Goal: Book appointment/travel/reservation

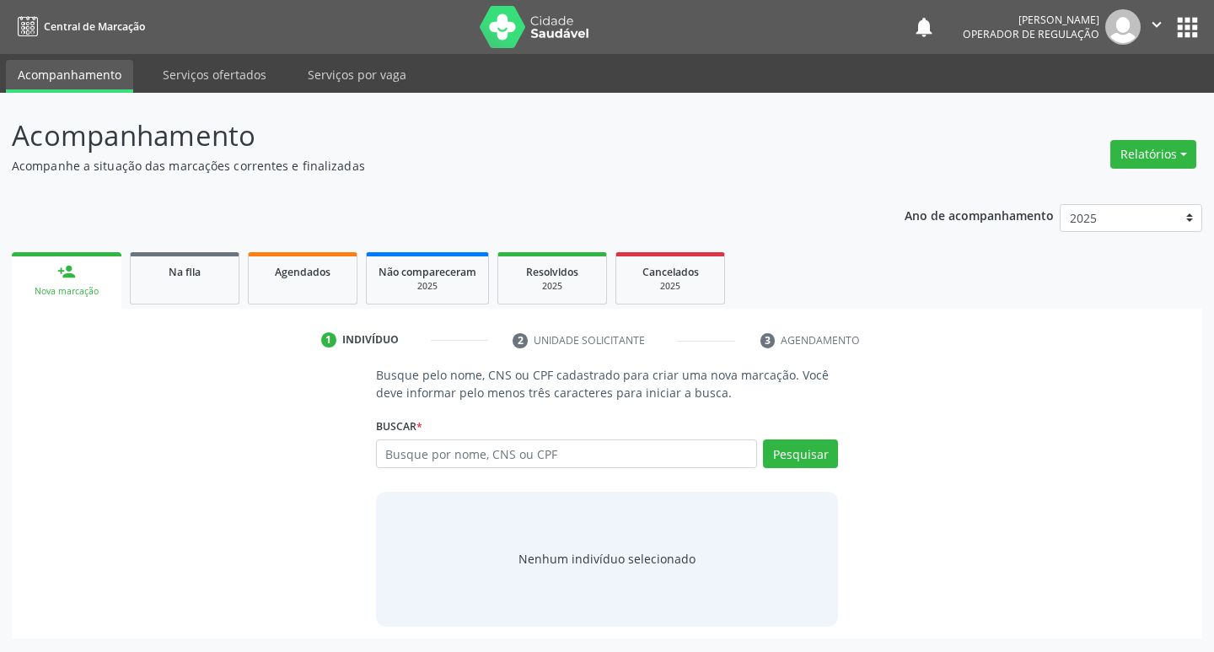
click at [401, 446] on input "text" at bounding box center [567, 453] width 382 height 29
click at [400, 466] on input "text" at bounding box center [567, 453] width 382 height 29
type input "700305917130533"
click at [789, 456] on button "Pesquisar" at bounding box center [800, 453] width 75 height 29
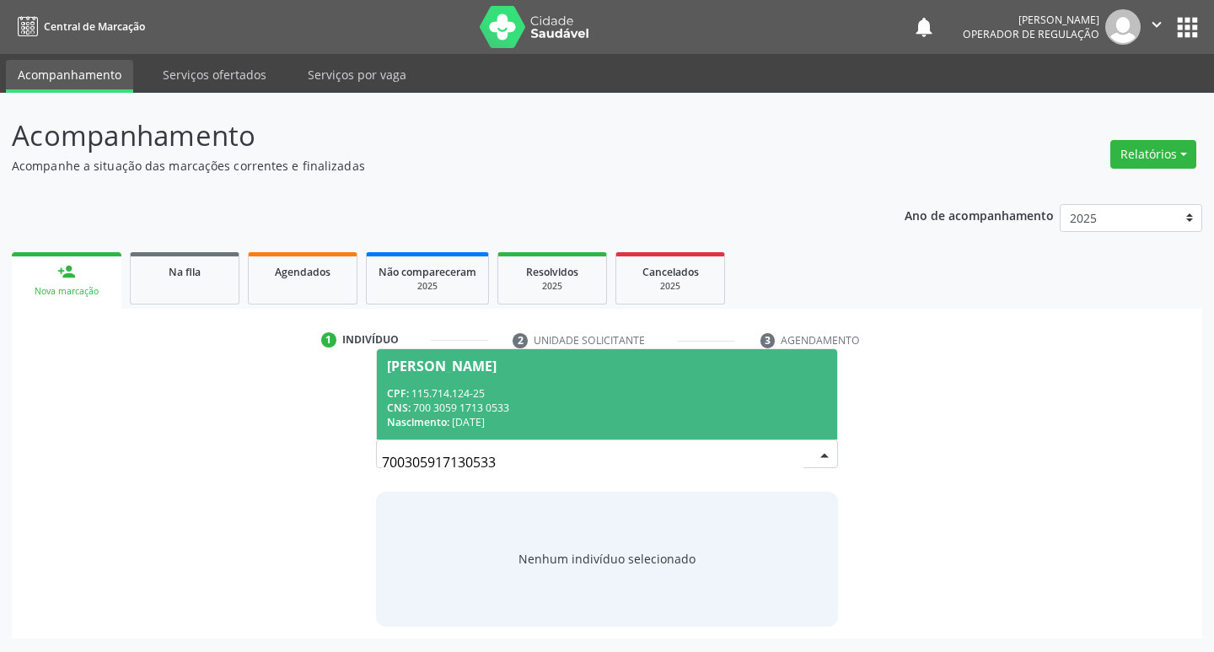
click at [534, 400] on div "CNS: 700 3059 1713 0533" at bounding box center [607, 407] width 441 height 14
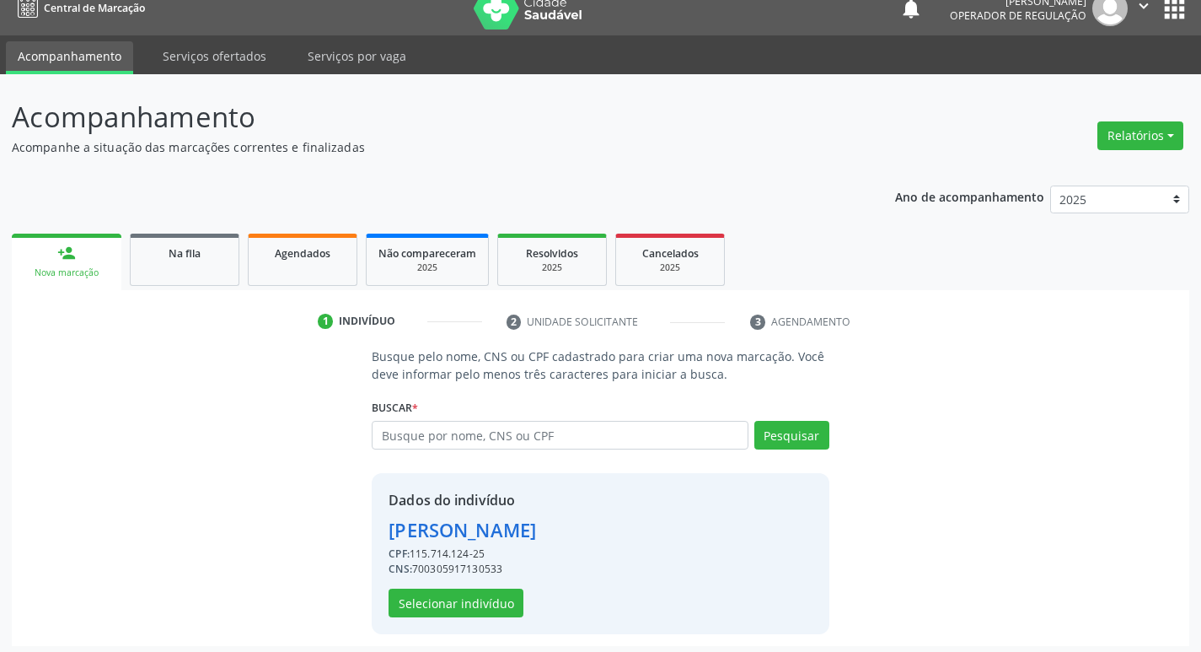
scroll to position [24, 0]
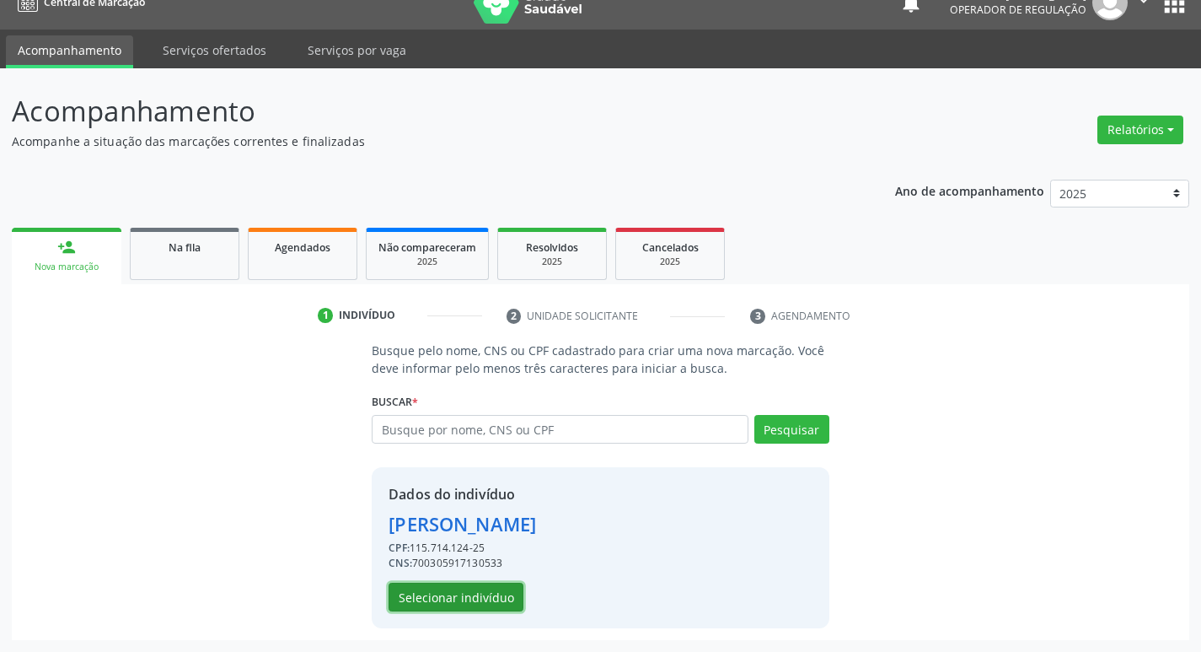
click at [502, 590] on button "Selecionar indivíduo" at bounding box center [456, 596] width 135 height 29
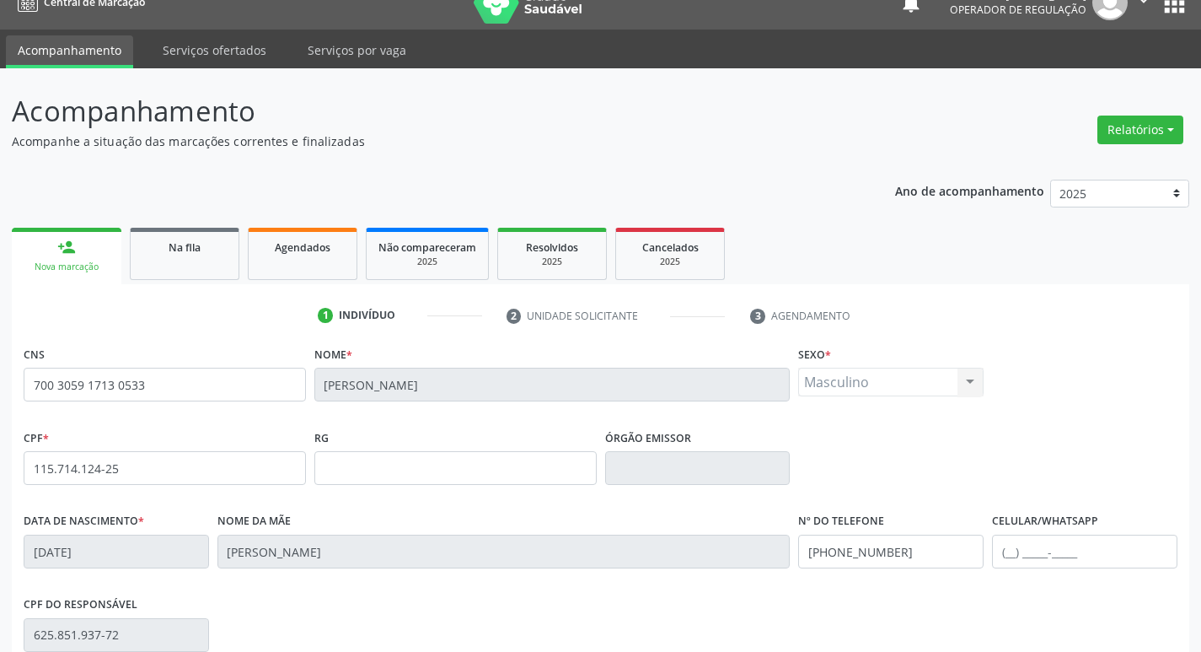
scroll to position [262, 0]
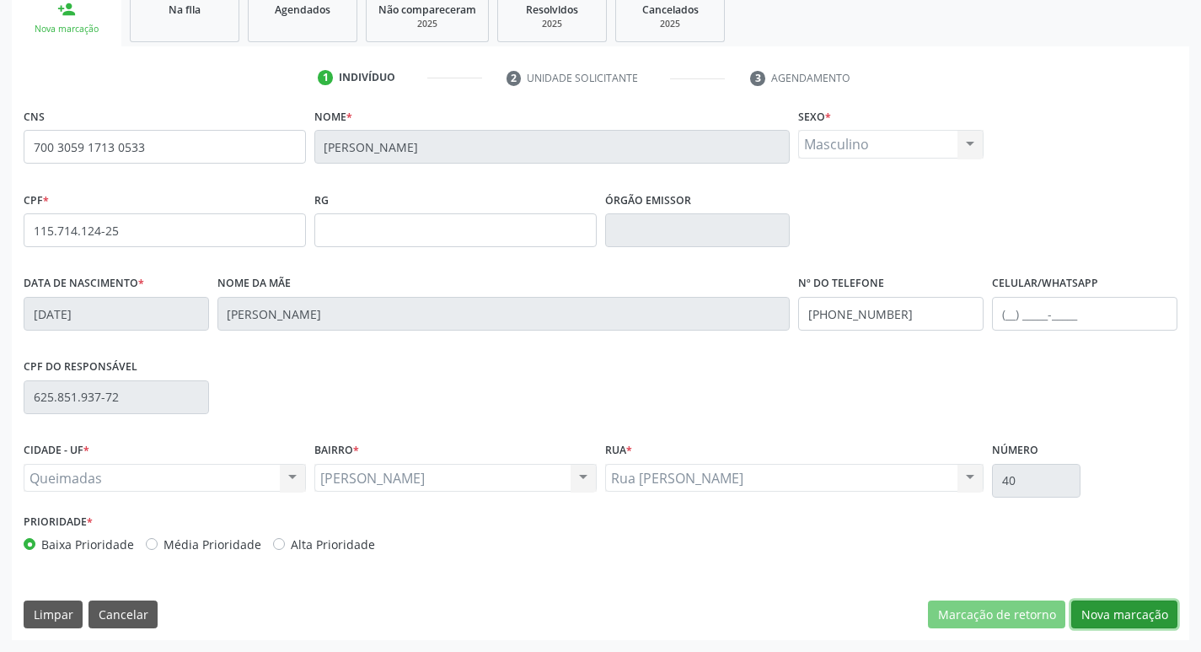
click at [1141, 615] on button "Nova marcação" at bounding box center [1124, 614] width 106 height 29
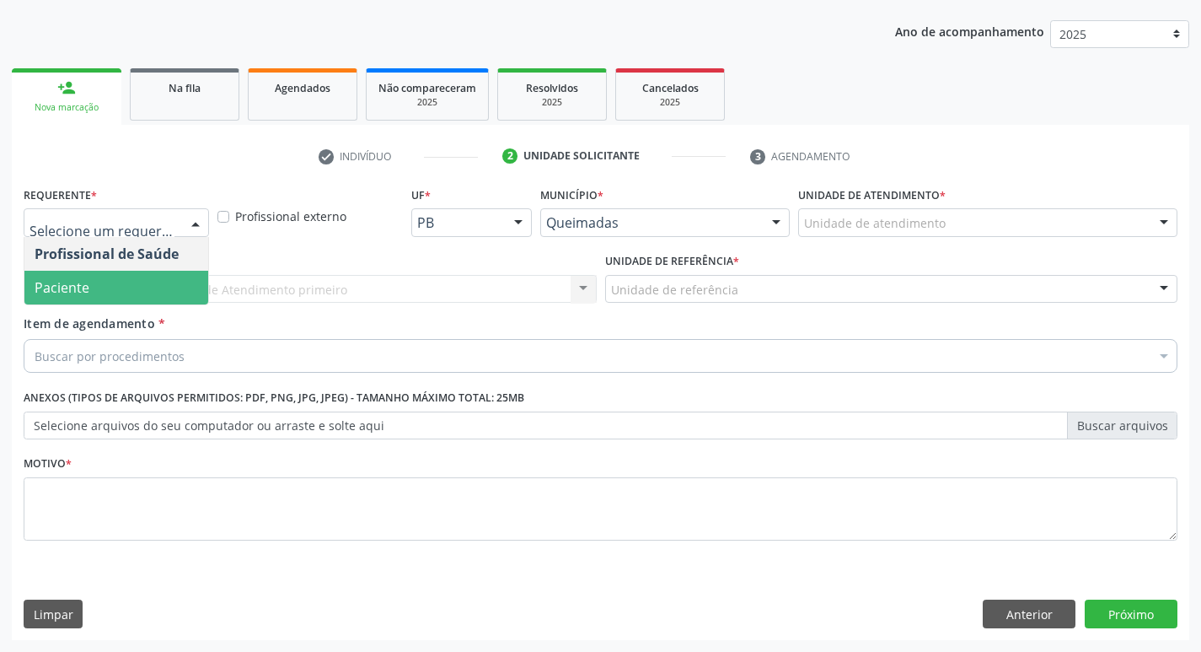
click at [131, 288] on span "Paciente" at bounding box center [116, 288] width 184 height 34
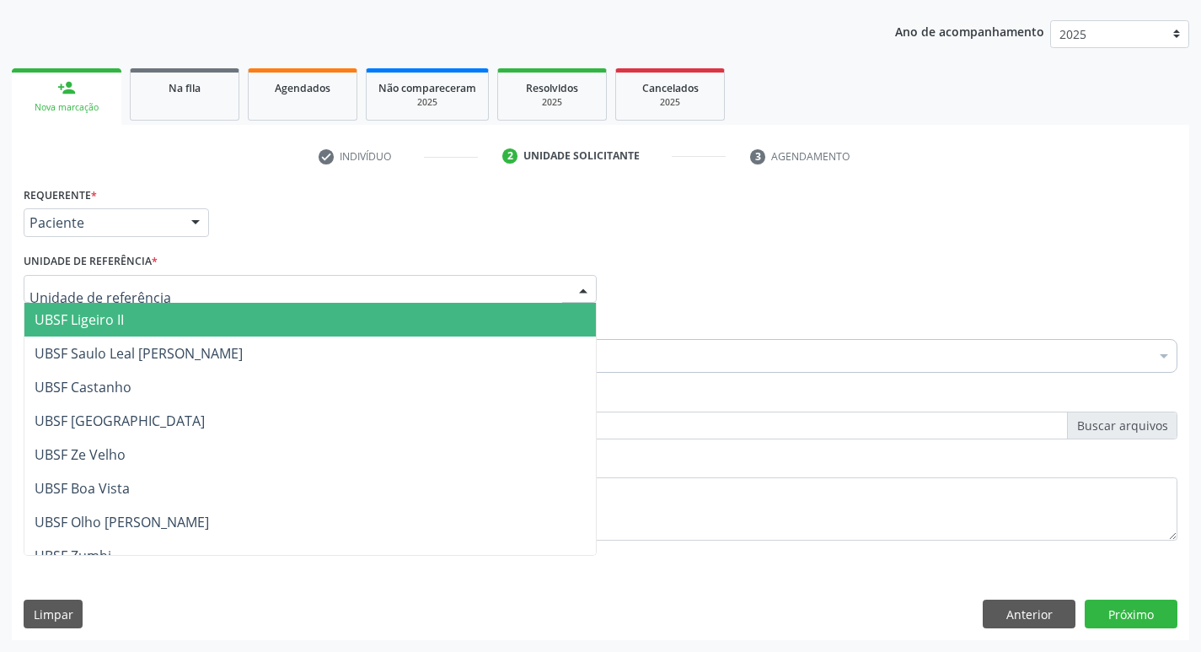
click at [178, 295] on div at bounding box center [310, 289] width 573 height 29
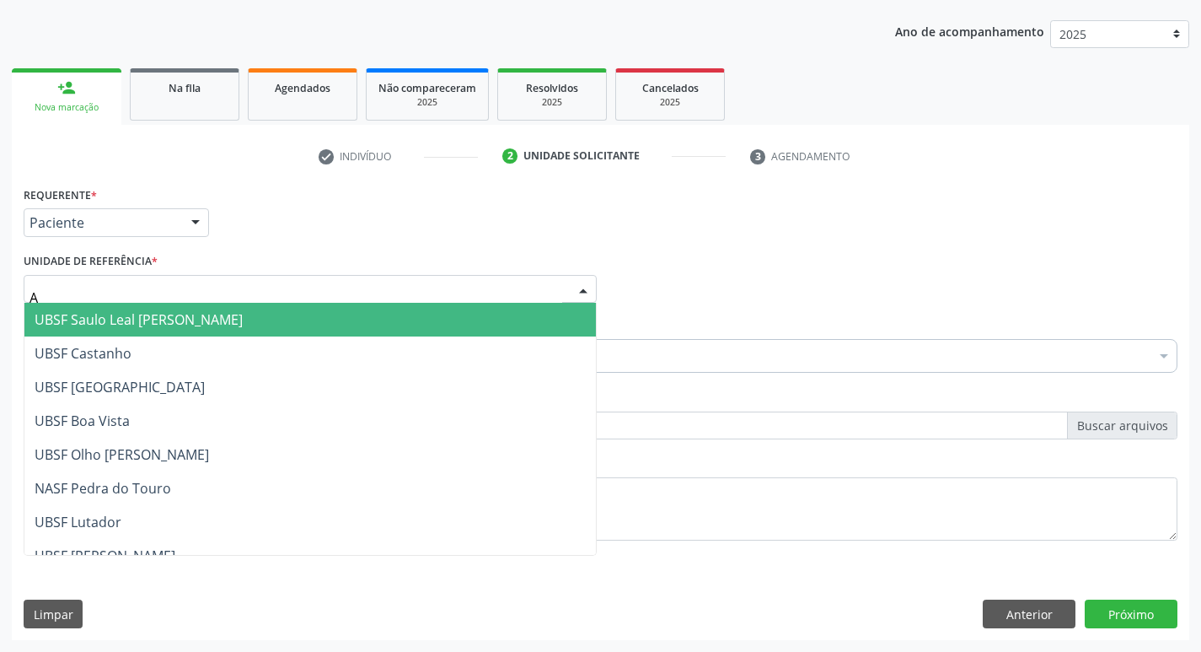
type input "AN"
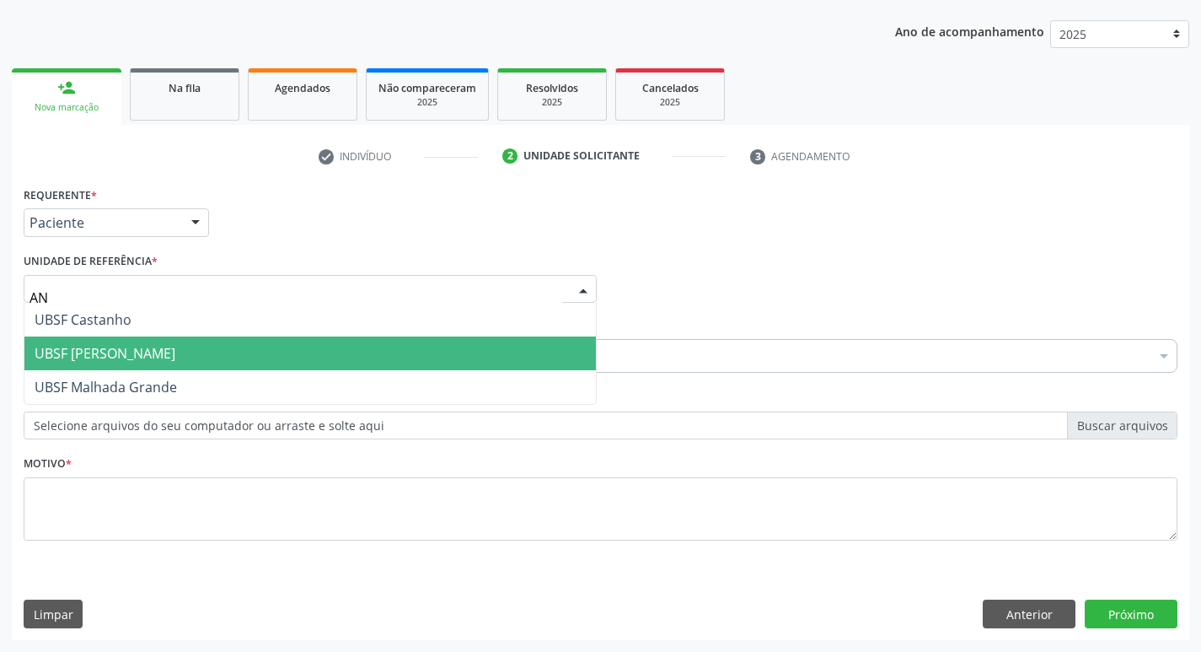
click at [154, 346] on span "UBSF [PERSON_NAME]" at bounding box center [105, 353] width 141 height 19
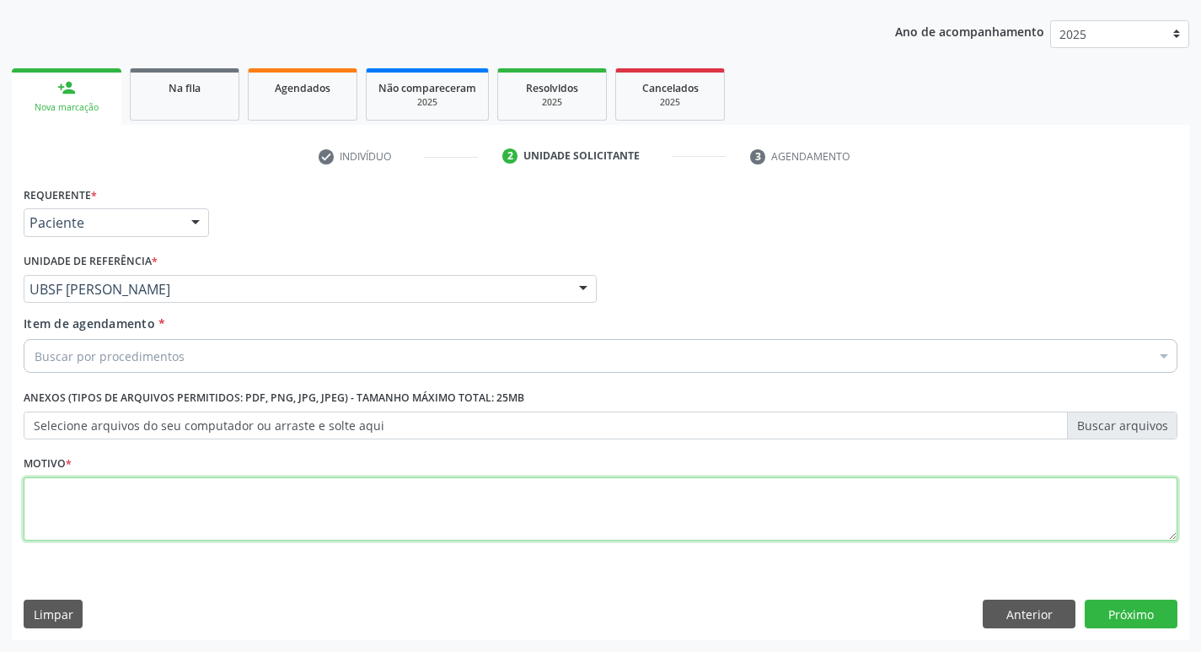
click at [94, 503] on textarea at bounding box center [601, 509] width 1154 height 64
type textarea "AVALIACAO"
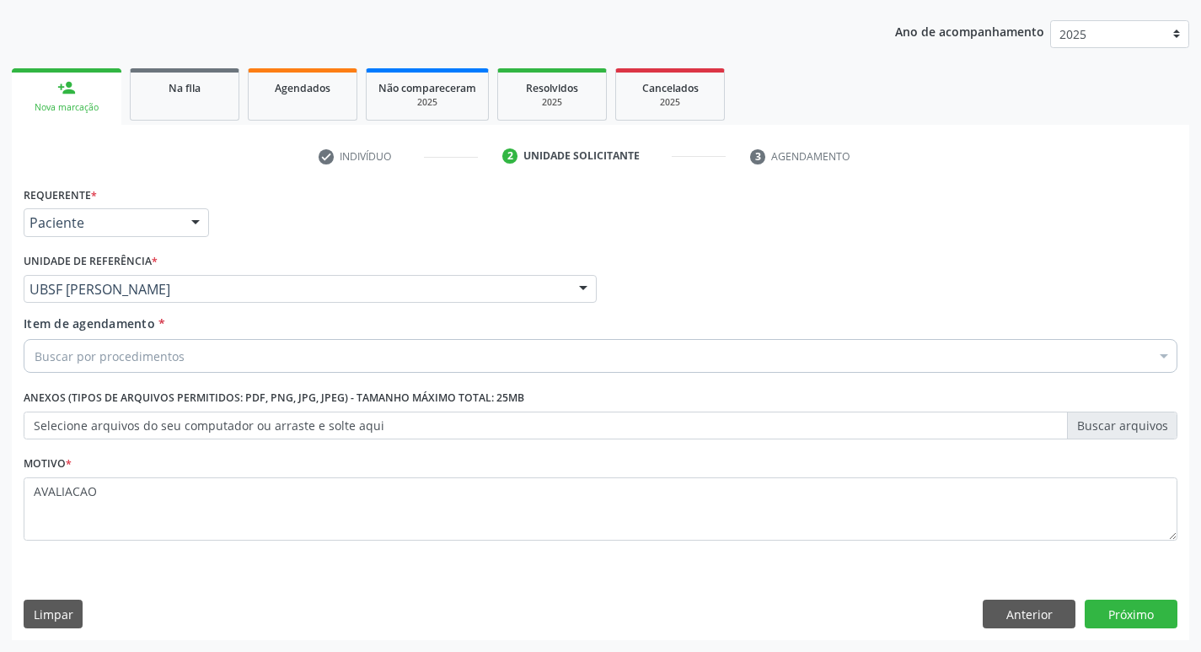
click at [132, 368] on div "Buscar por procedimentos" at bounding box center [601, 356] width 1154 height 34
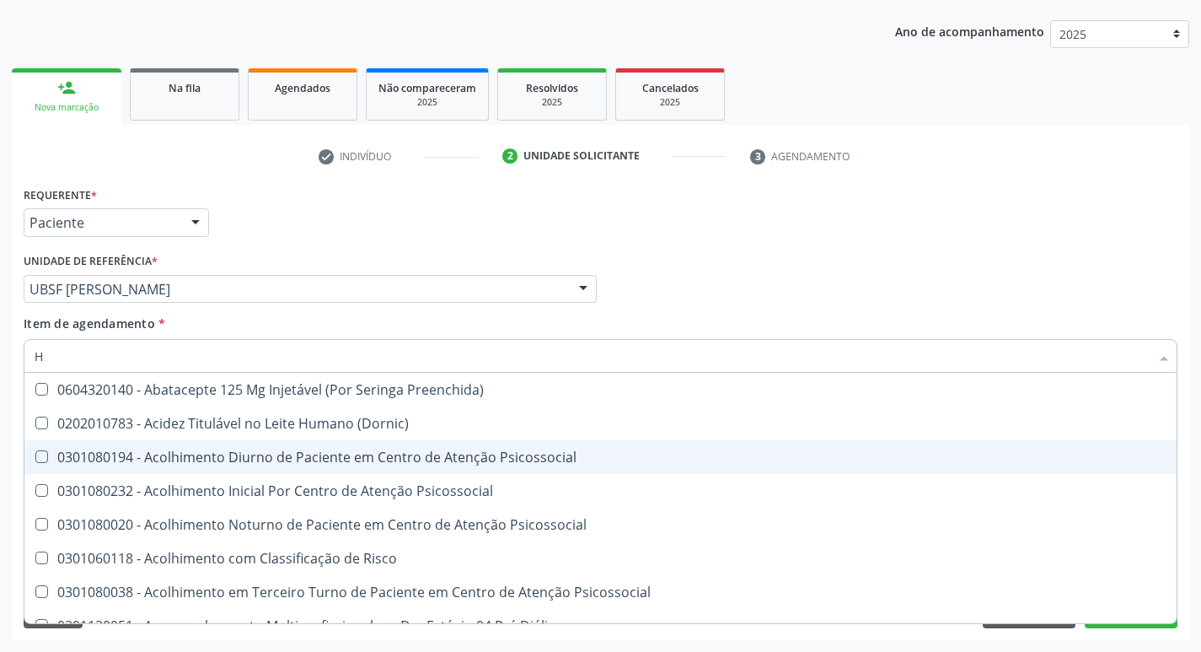
type input "HEMOGR"
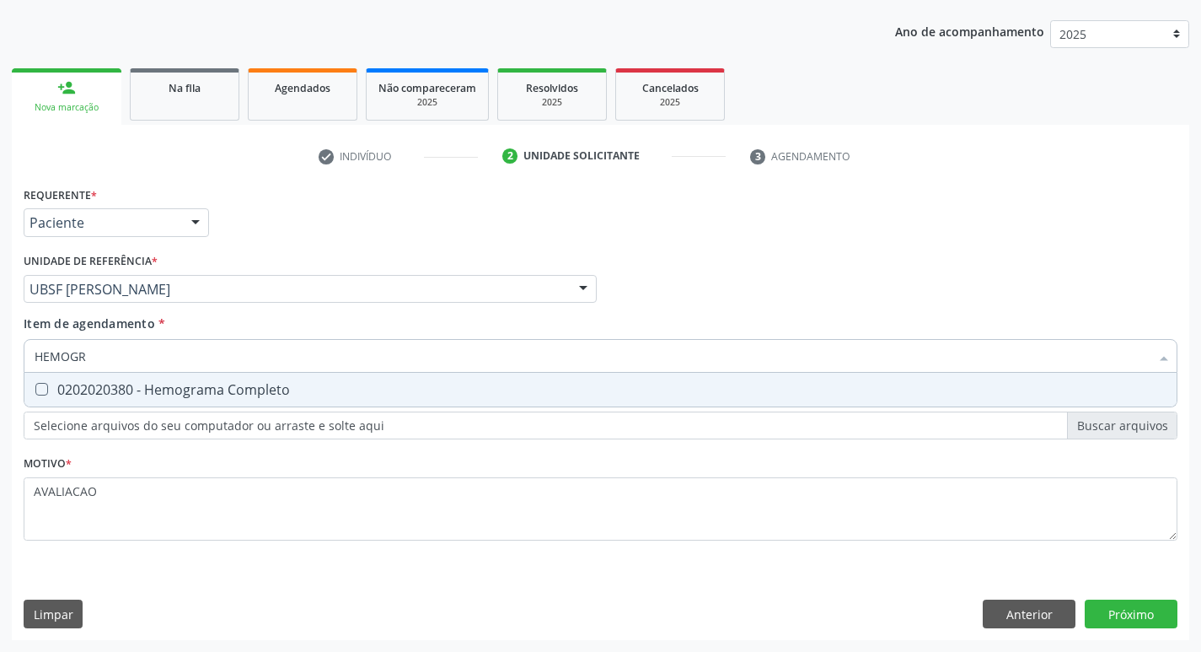
click at [200, 389] on div "0202020380 - Hemograma Completo" at bounding box center [601, 389] width 1132 height 13
checkbox Completo "true"
type input "HEMOG"
checkbox Completo "false"
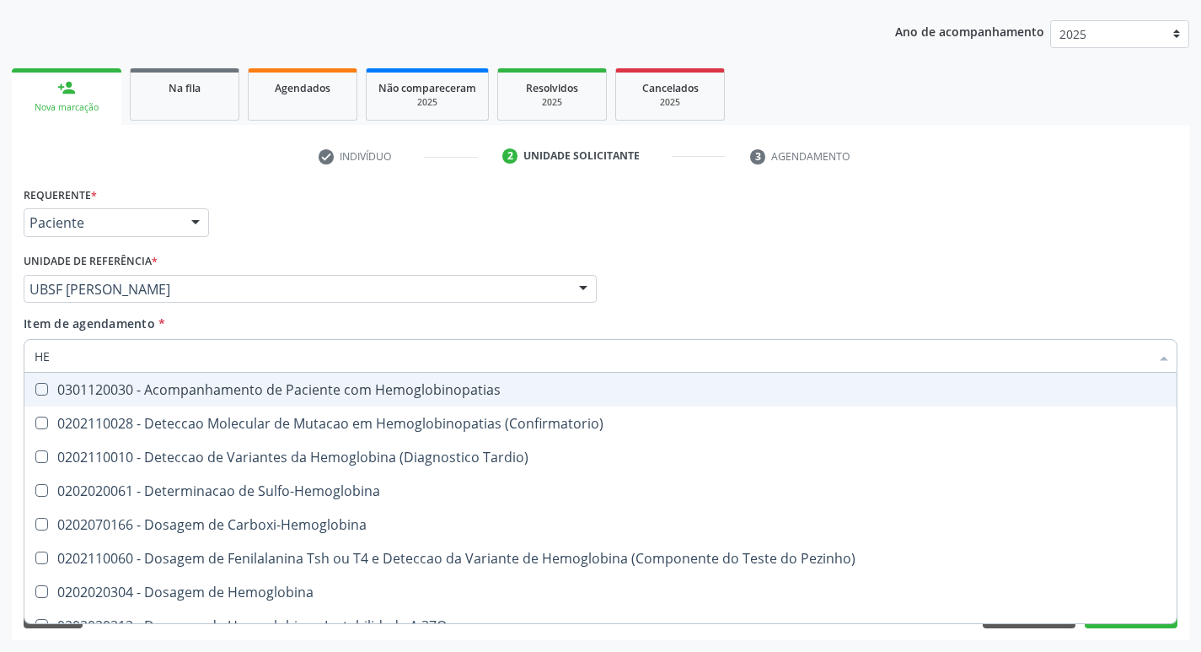
type input "H"
checkbox Completo "false"
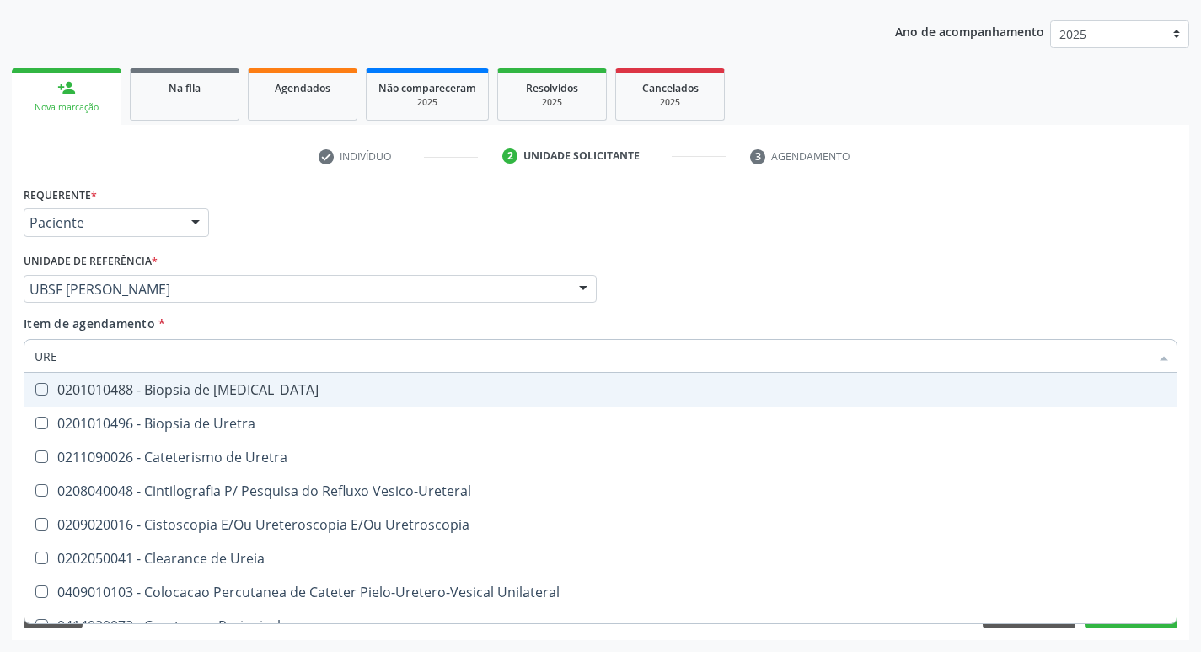
type input "UREI"
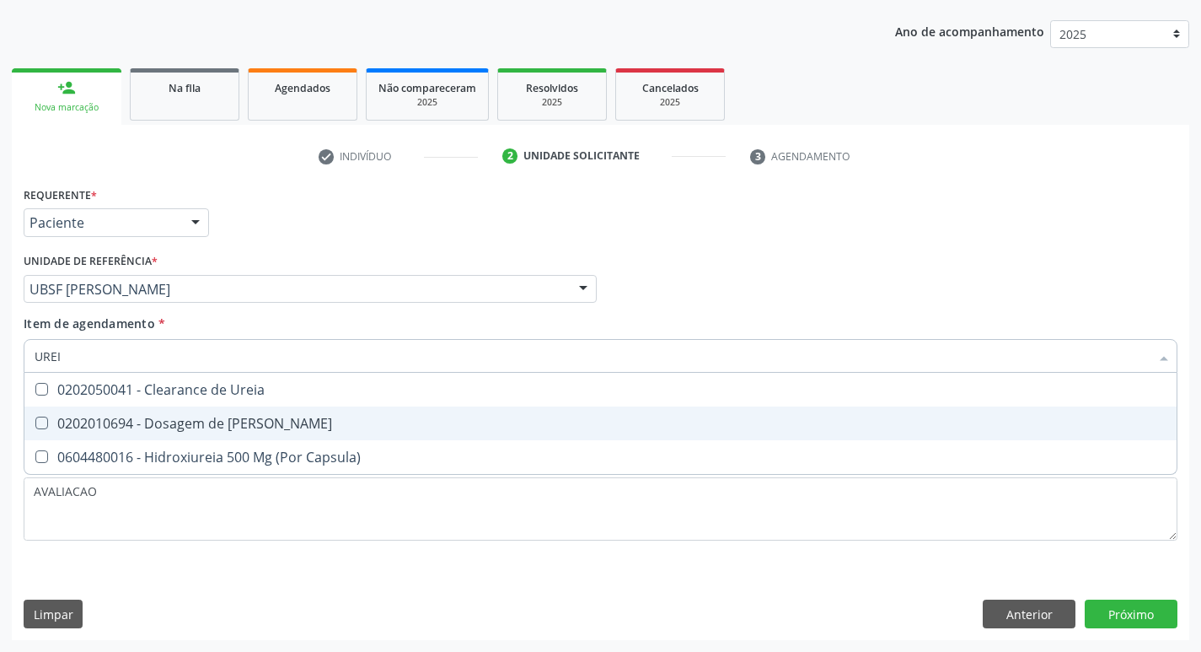
click at [228, 408] on span "0202010694 - Dosagem de [PERSON_NAME]" at bounding box center [600, 423] width 1152 height 34
checkbox Ureia "true"
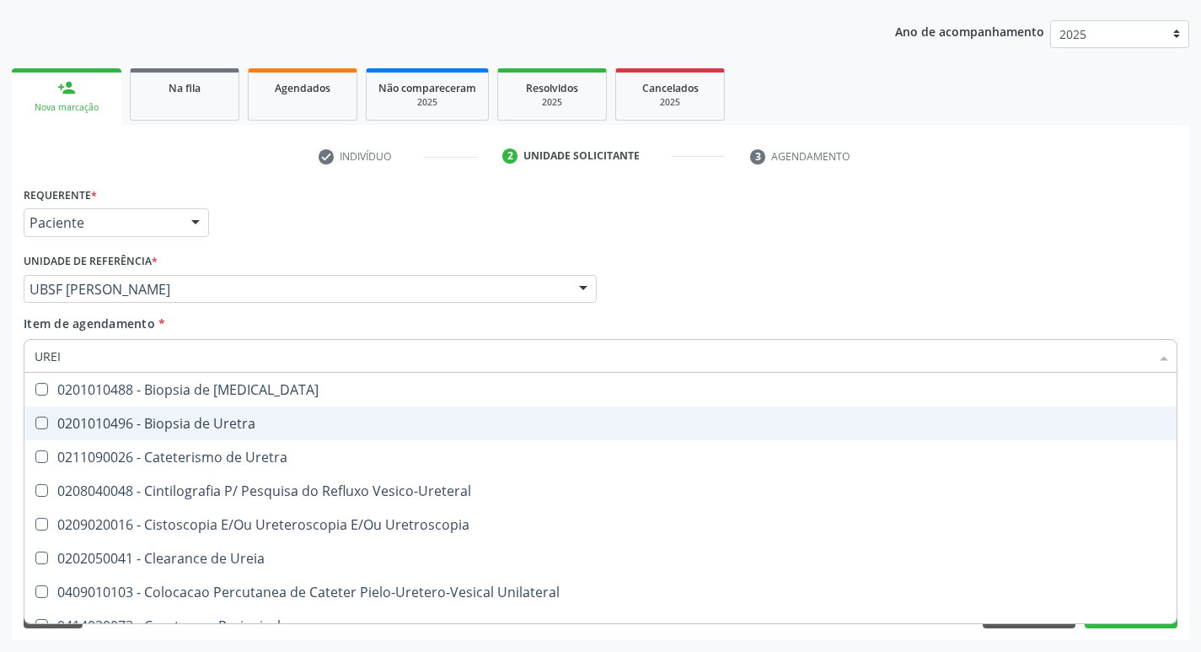
type input "URE"
checkbox Uretra "false"
type input "U"
checkbox Ureia "false"
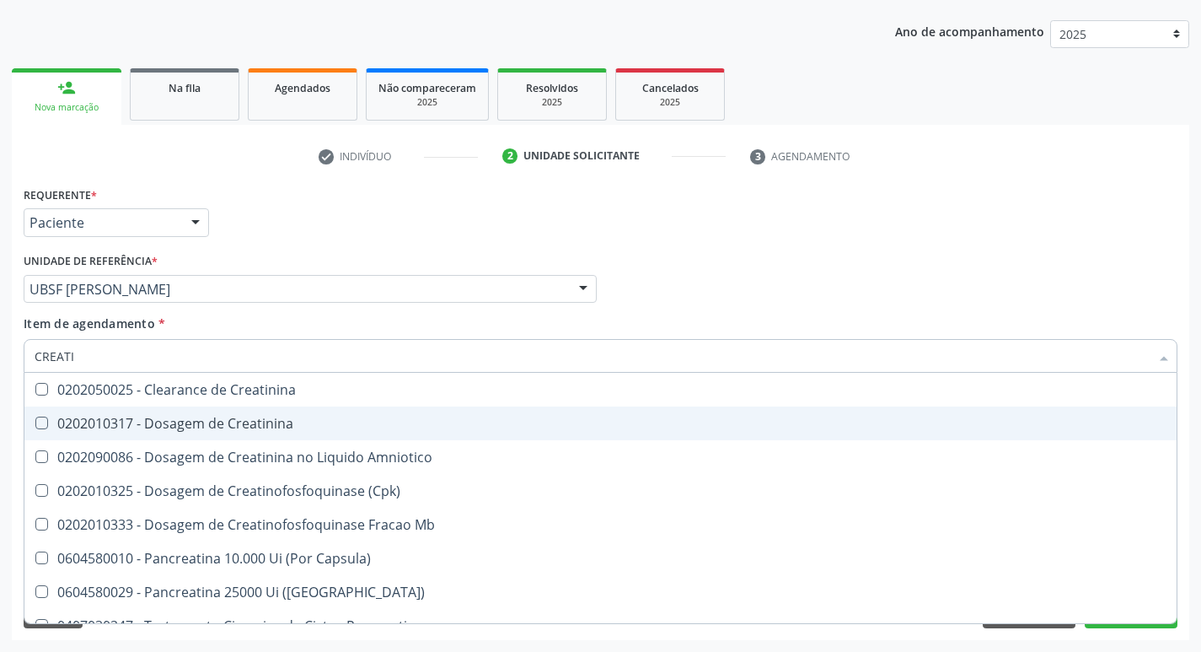
type input "CREATIN"
click at [228, 408] on span "0202010317 - Dosagem de Creatinina" at bounding box center [600, 423] width 1152 height 34
checkbox Creatinina "true"
type input "CREAT"
checkbox Creatinina "false"
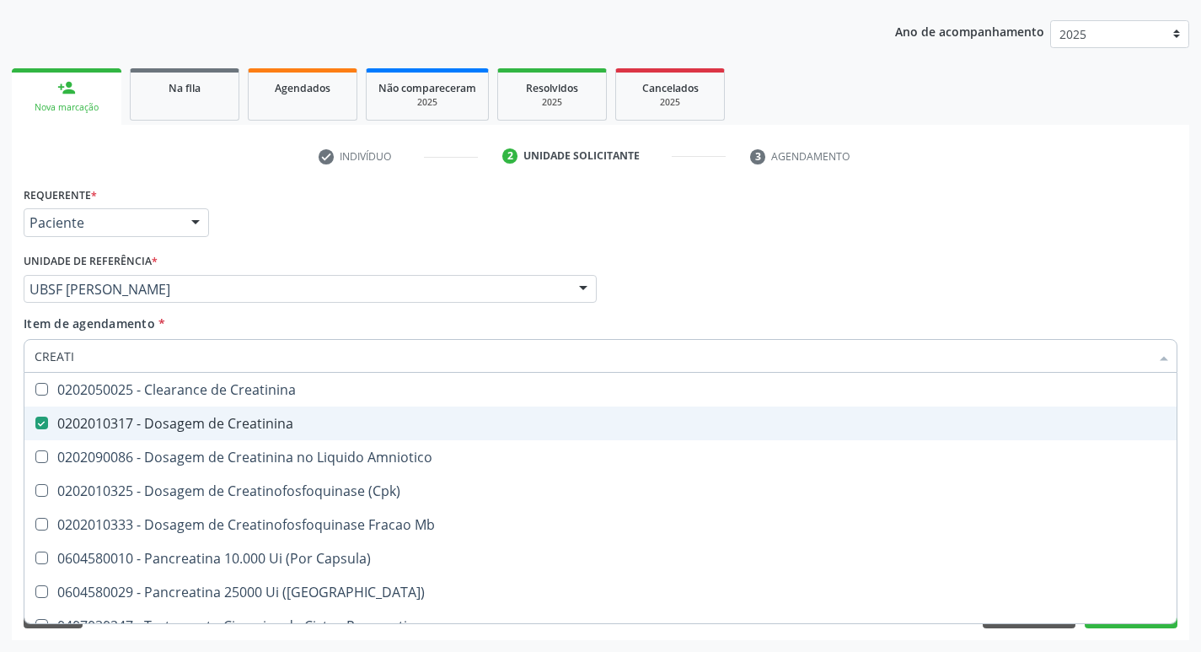
checkbox Amniotico "true"
type input "CRE"
checkbox Amniotico "false"
checkbox Mb "false"
type input "C"
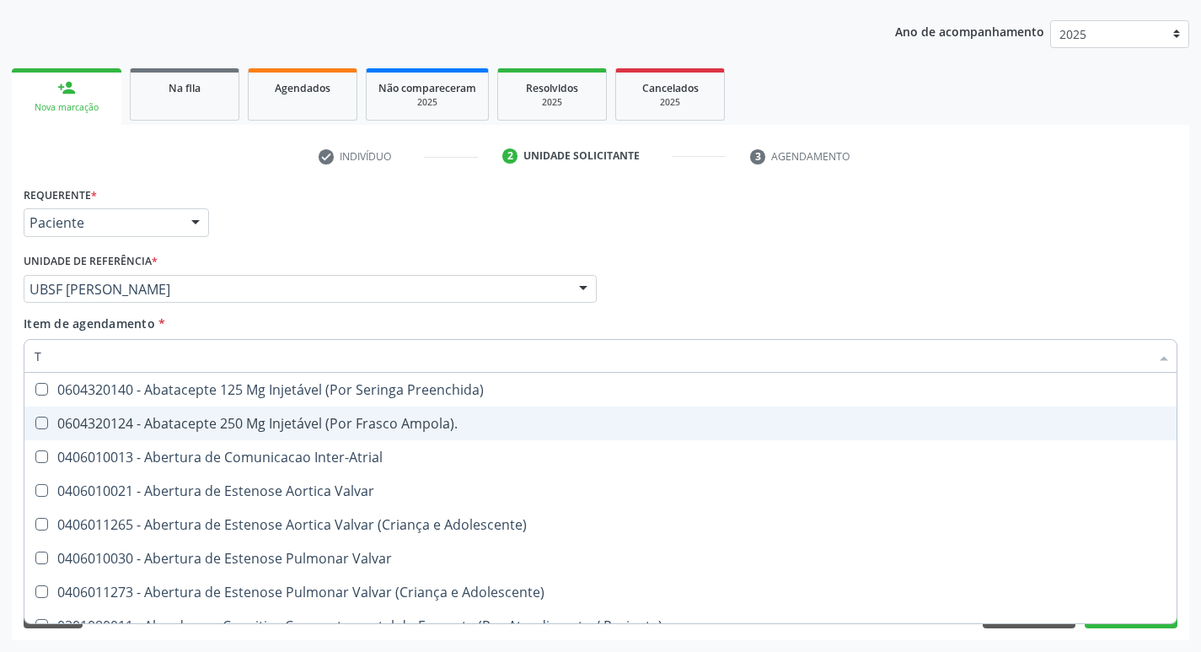
type input "TG"
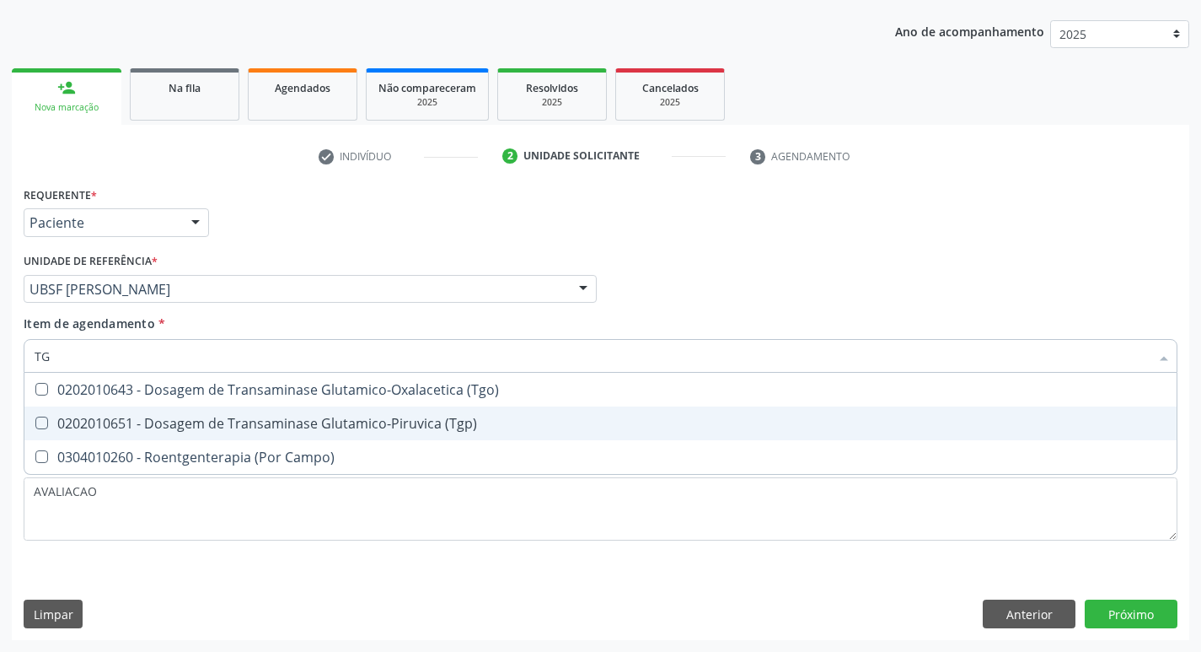
click at [228, 408] on span "0202010651 - Dosagem de Transaminase Glutamico-Piruvica (Tgp)" at bounding box center [600, 423] width 1152 height 34
checkbox \(Tgp\) "true"
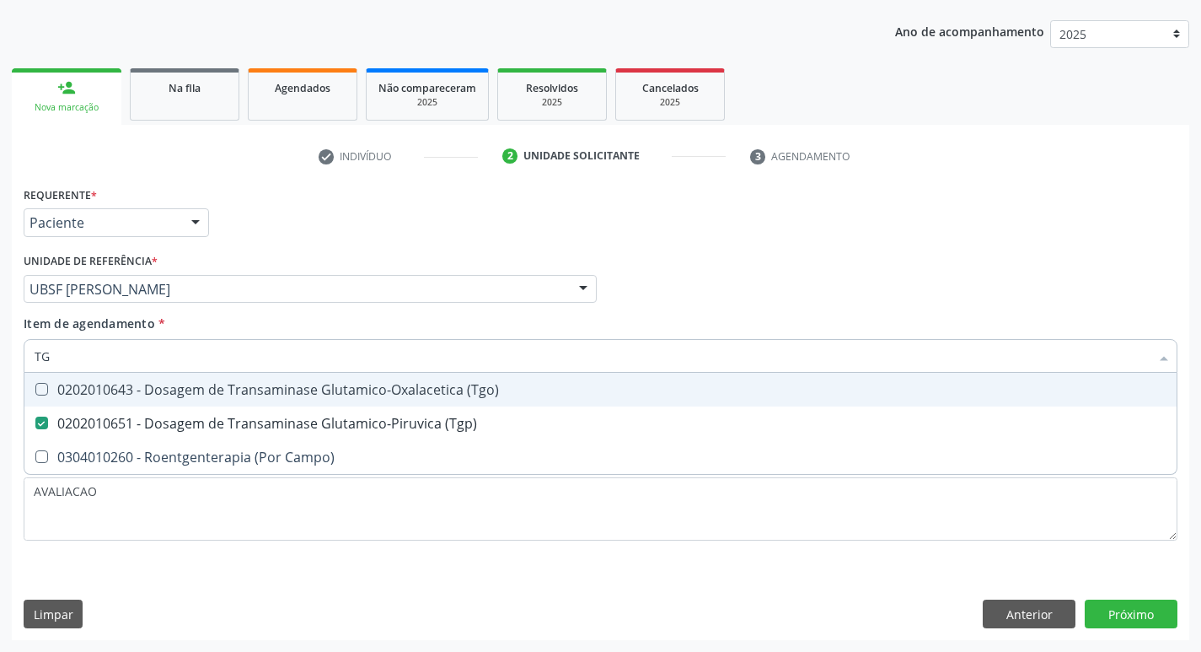
click at [225, 400] on span "0202010643 - Dosagem de Transaminase Glutamico-Oxalacetica (Tgo)" at bounding box center [600, 390] width 1152 height 34
checkbox \(Tgo\) "true"
type input "T"
checkbox \(Tgo\) "false"
checkbox \(Tgp\) "false"
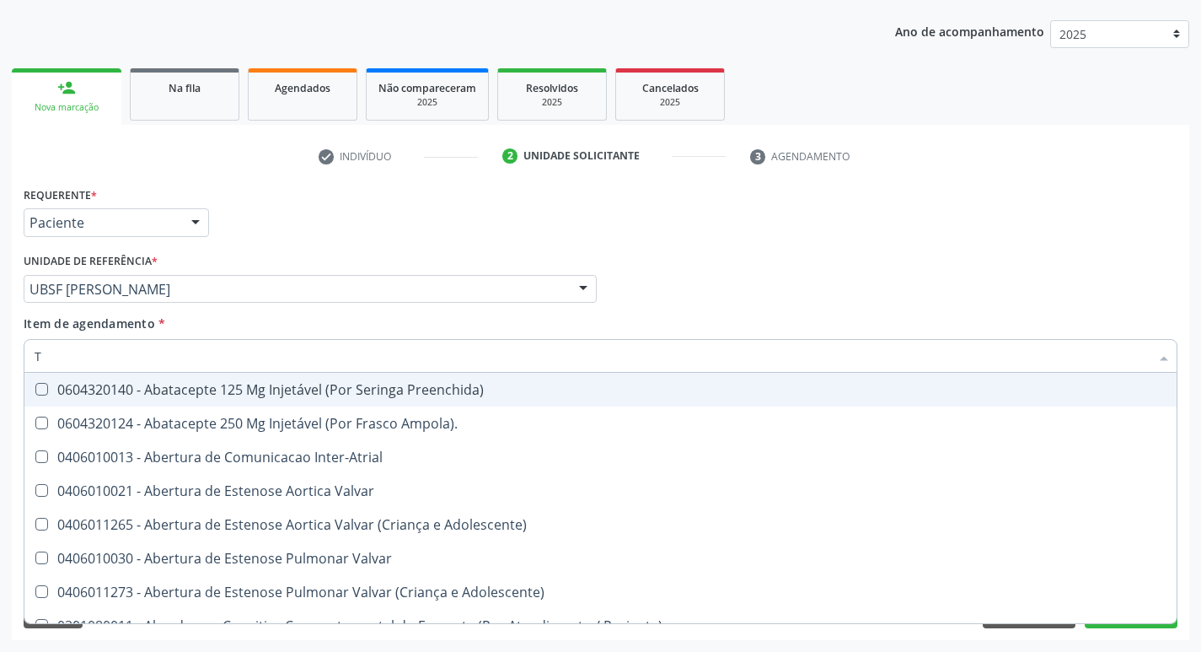
type input "TG"
checkbox Preenchida\) "true"
checkbox Ampola\)\ "true"
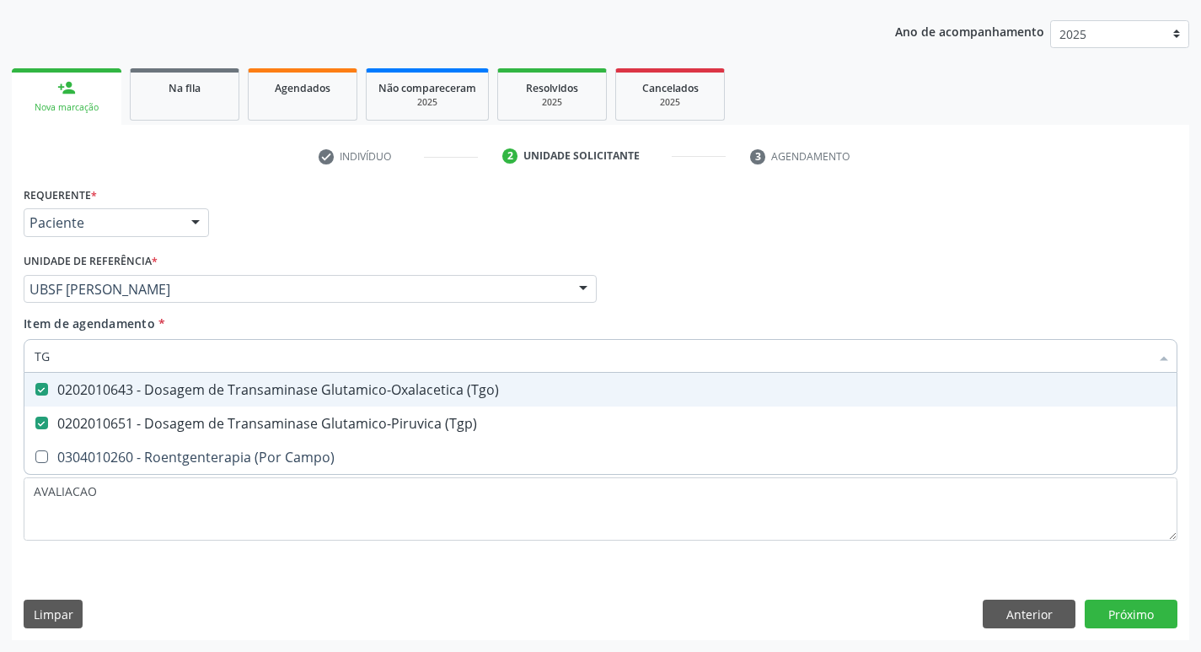
type input "T"
checkbox \(Tgo\) "false"
checkbox \(Tgp\) "false"
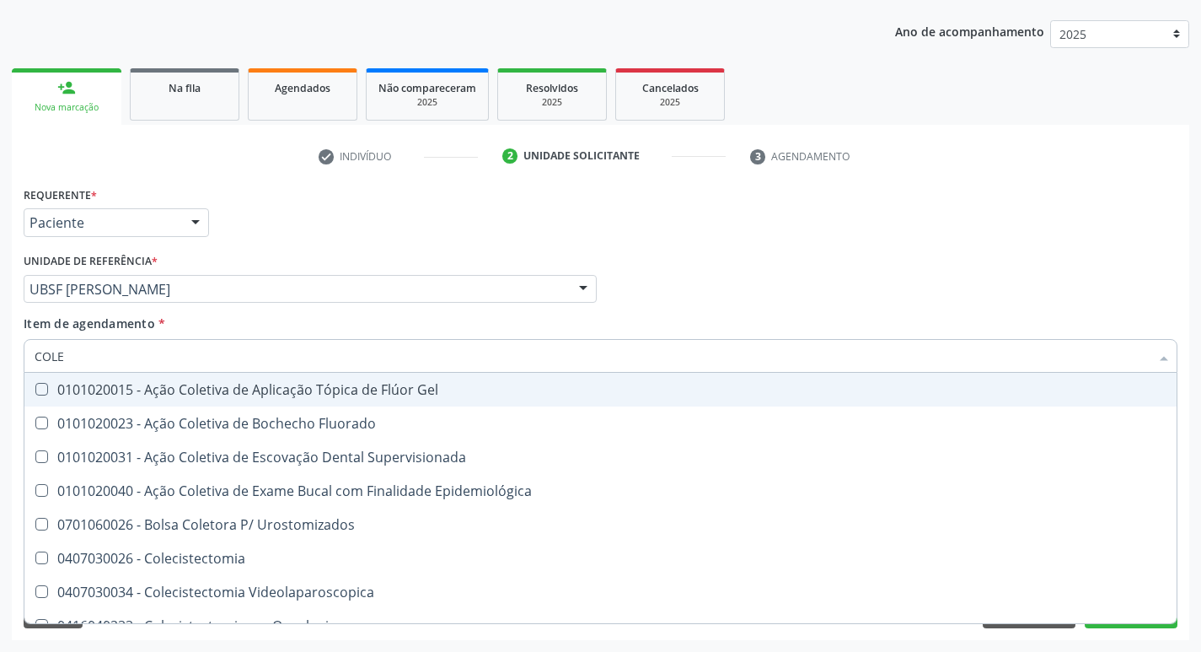
type input "COLES"
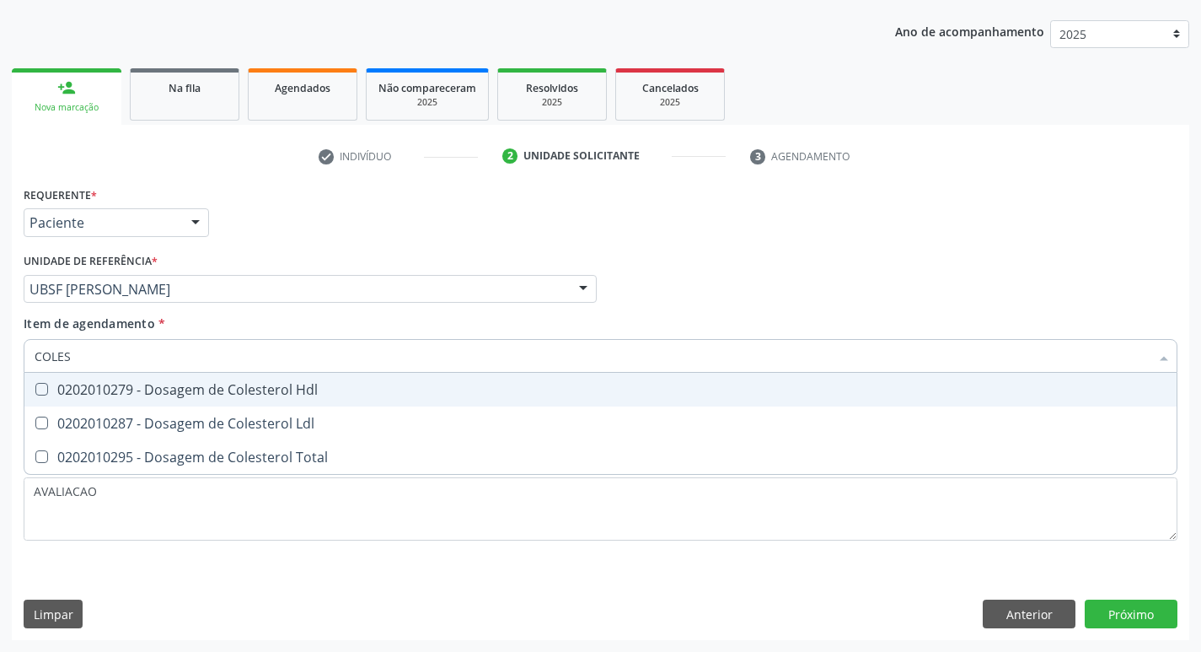
click at [225, 400] on span "0202010279 - Dosagem de Colesterol Hdl" at bounding box center [600, 390] width 1152 height 34
checkbox Hdl "true"
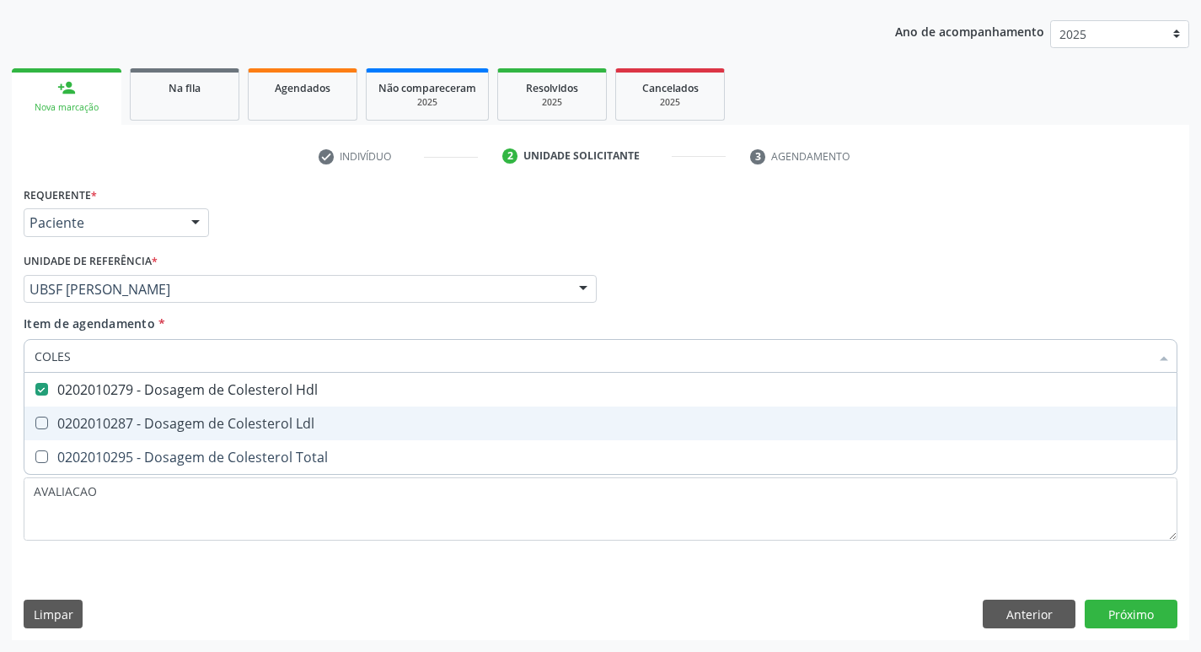
click at [256, 411] on span "0202010287 - Dosagem de Colesterol Ldl" at bounding box center [600, 423] width 1152 height 34
checkbox Ldl "true"
type input "COLE"
checkbox Hdl "false"
checkbox Ldl "false"
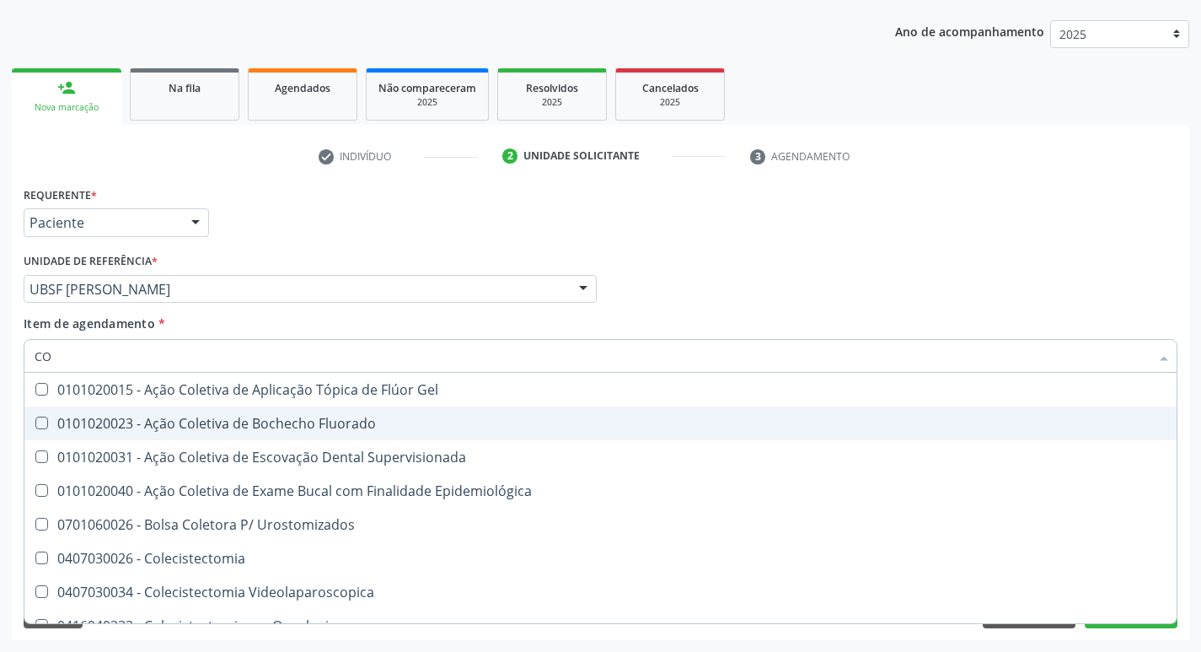
type input "C"
checkbox Hdl "false"
checkbox Ldl "false"
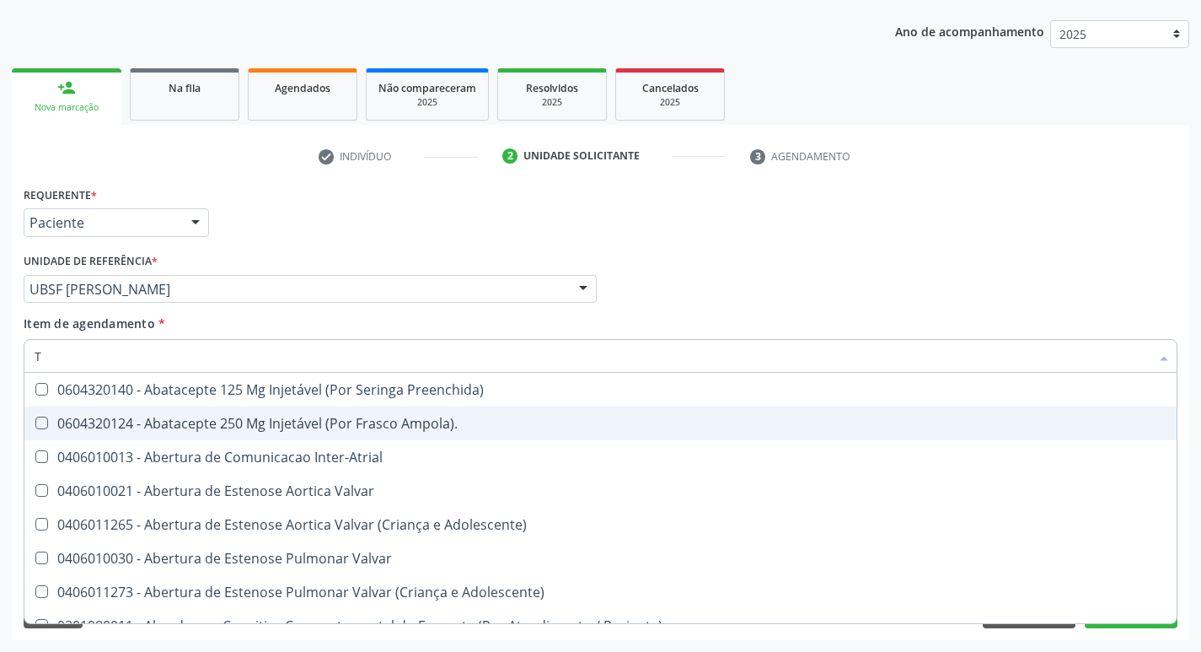
type input "TR"
checkbox Oficina\) "true"
checkbox Grupo "true"
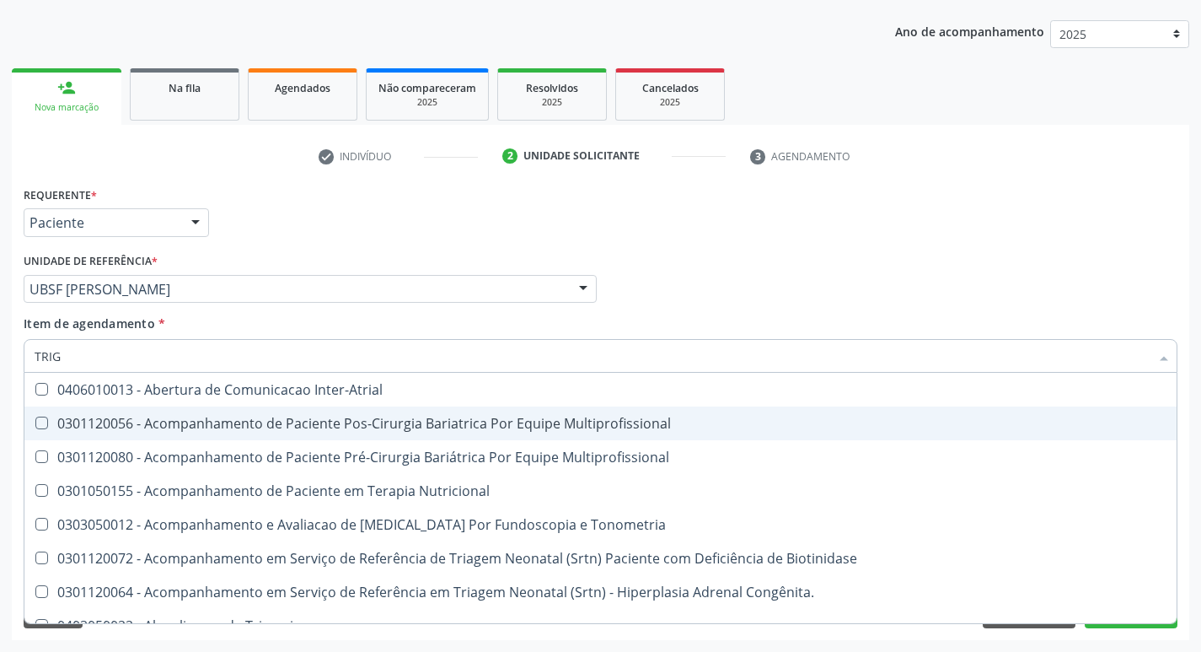
type input "TRIGL"
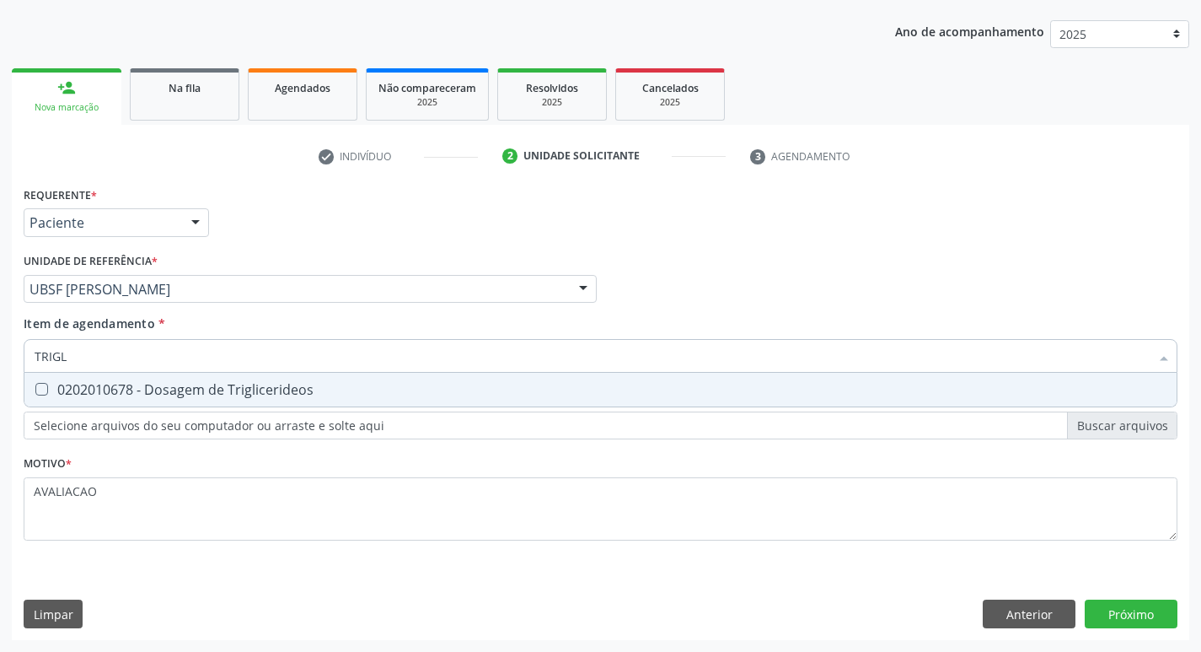
click at [257, 393] on div "0202010678 - Dosagem de Triglicerideos" at bounding box center [601, 389] width 1132 height 13
checkbox Triglicerideos "true"
type input "TRIG"
checkbox Triglicerideos "false"
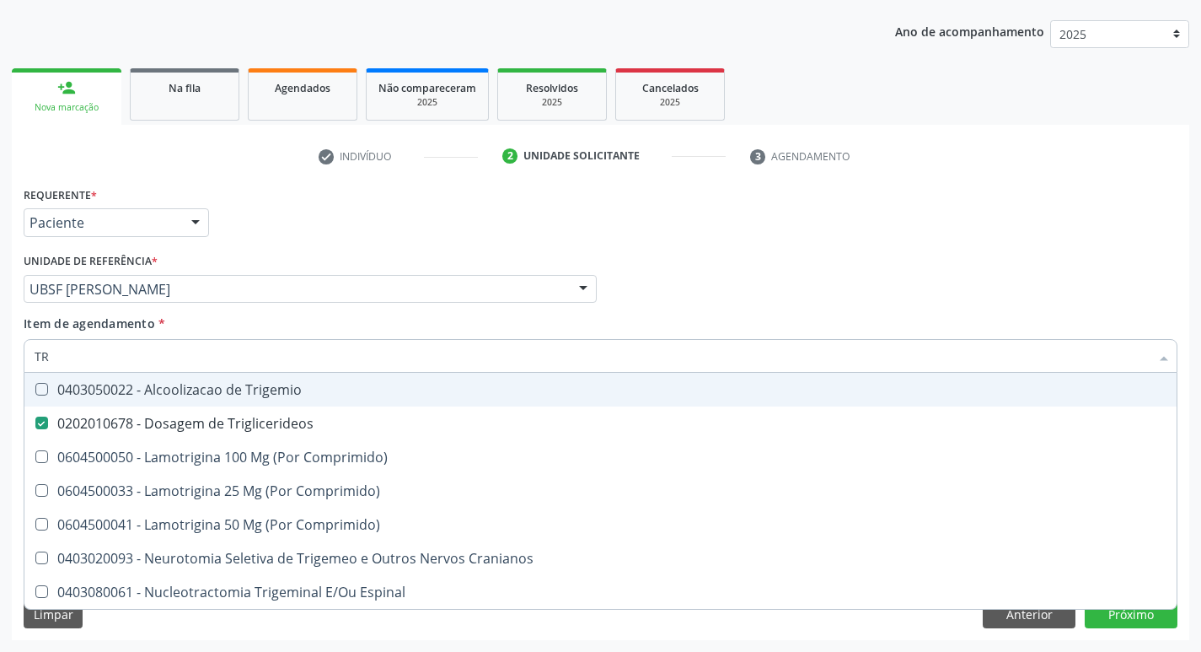
type input "T"
type input "G"
checkbox Triglicerideos "false"
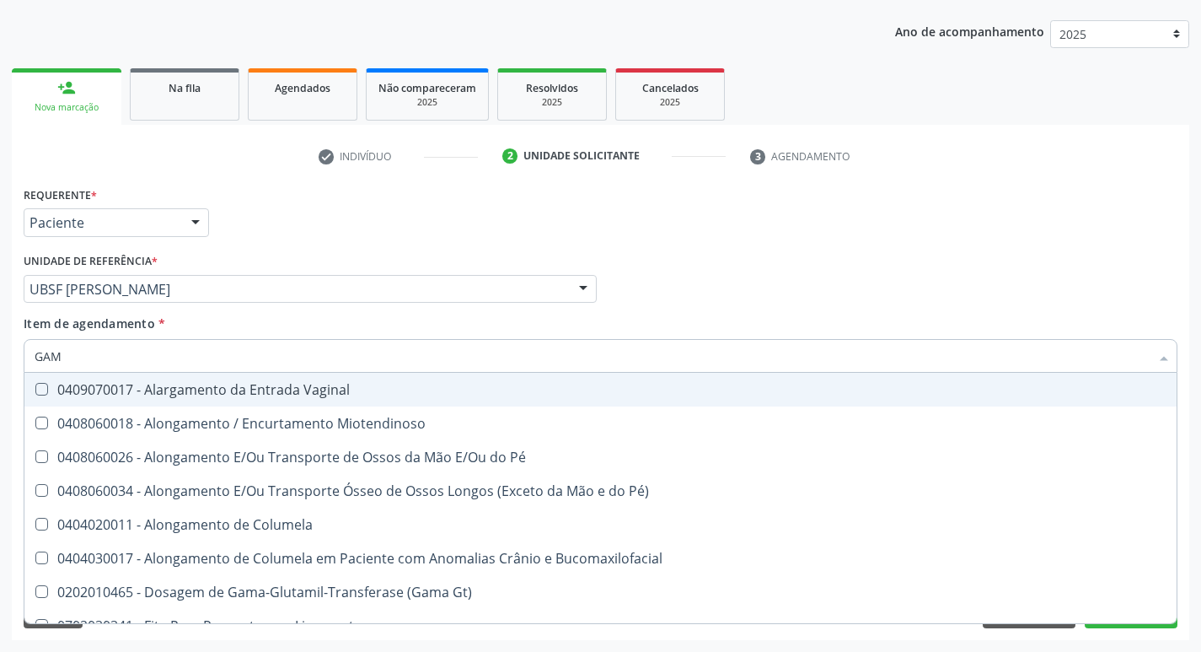
type input "GAMA"
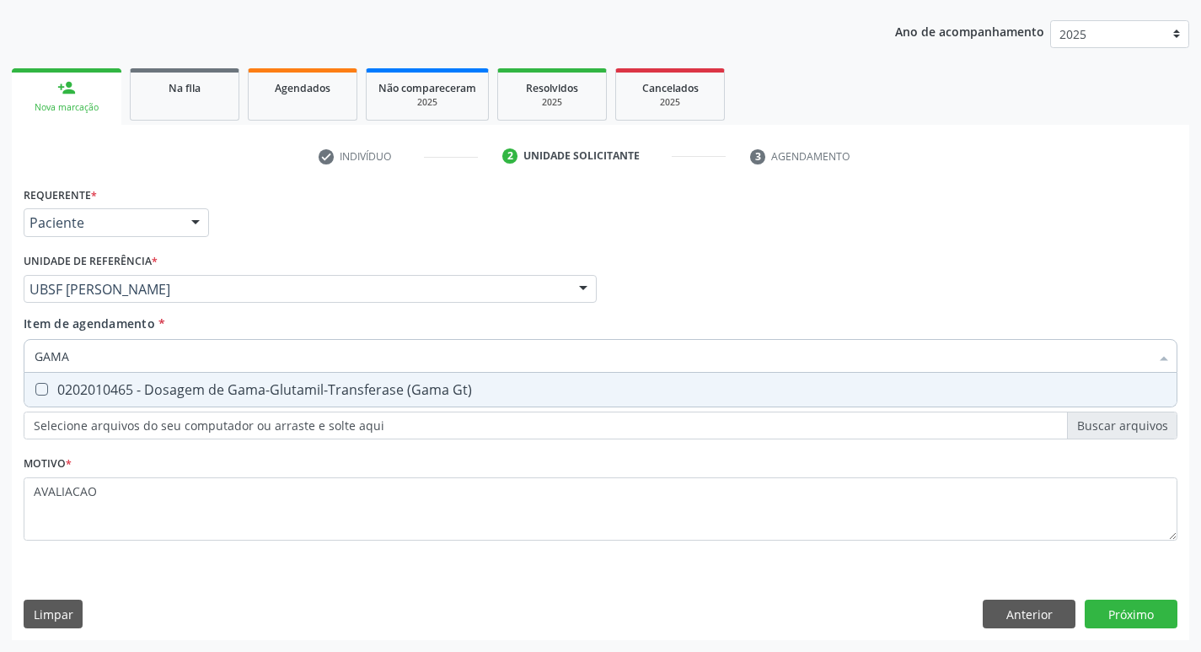
click at [257, 393] on div "0202010465 - Dosagem de Gama-Glutamil-Transferase (Gama Gt)" at bounding box center [601, 389] width 1132 height 13
checkbox Gt\) "true"
type input "GAM"
checkbox Gt\) "false"
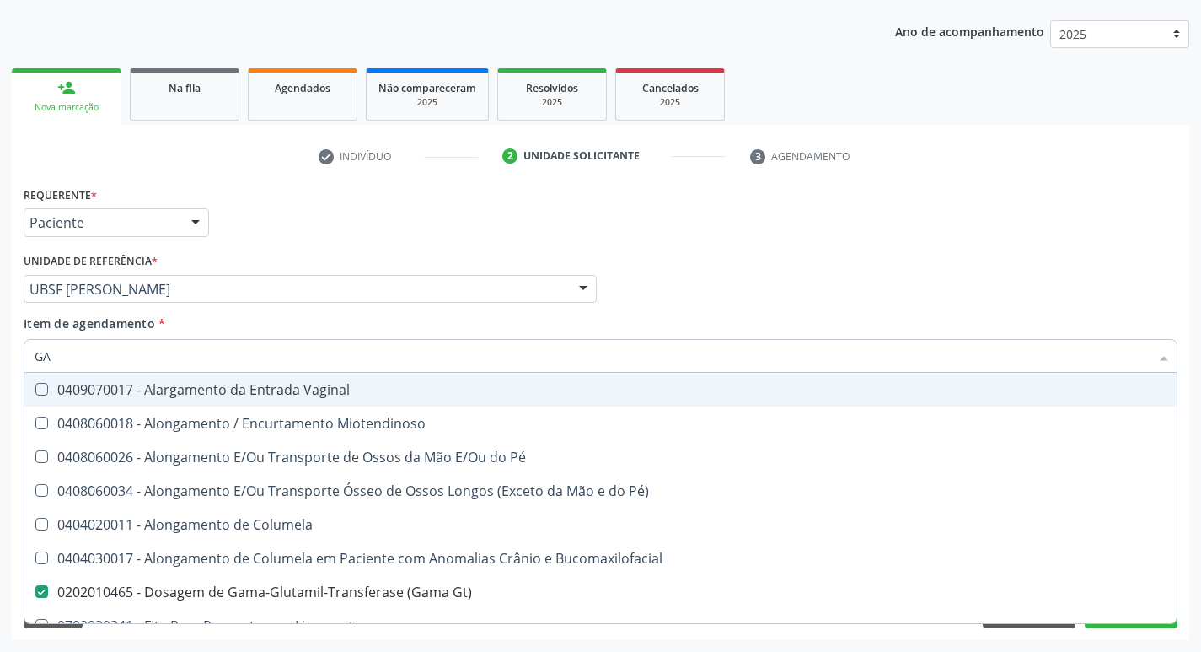
type input "G"
checkbox Gt\) "false"
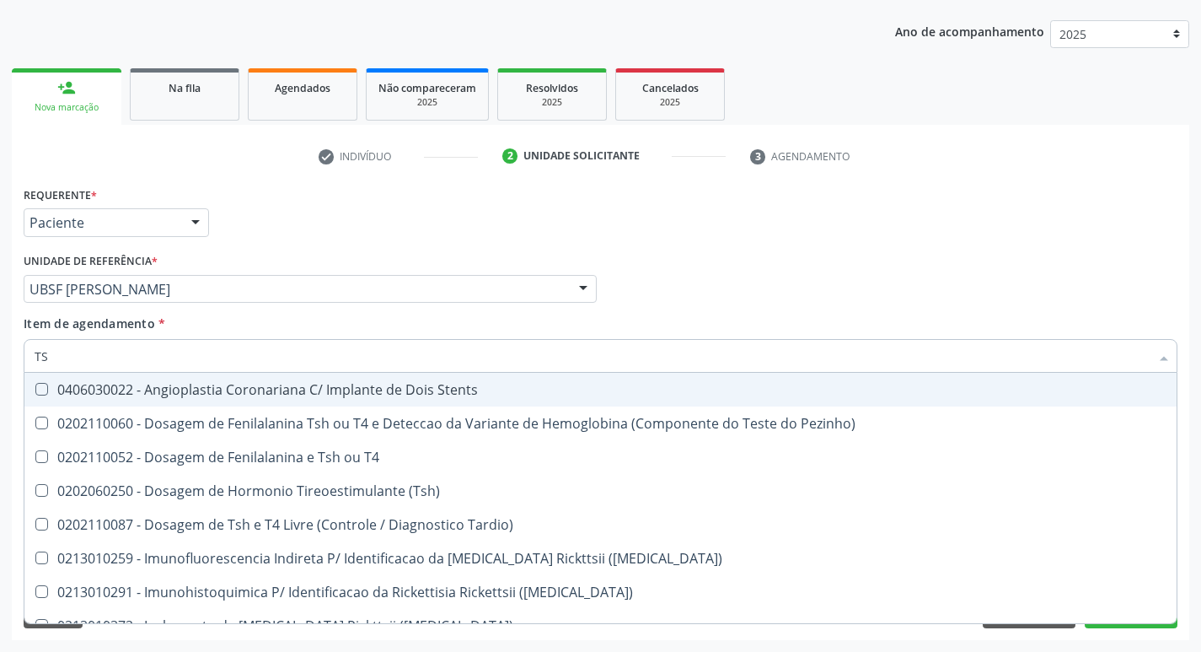
type input "TSH"
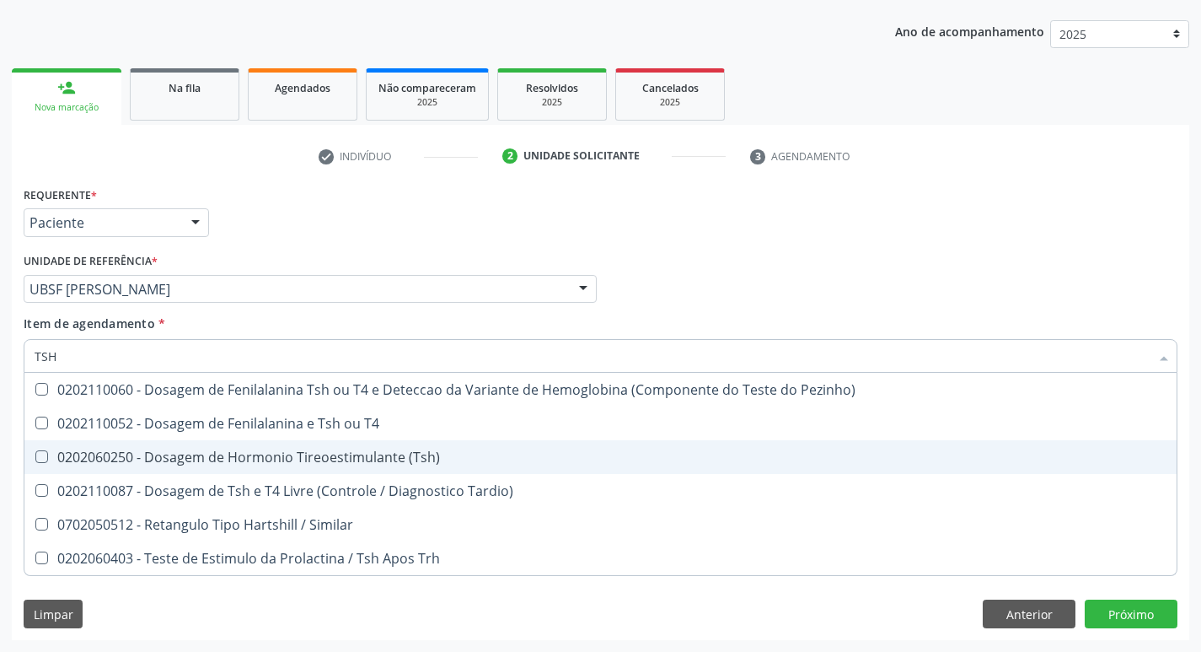
drag, startPoint x: 384, startPoint y: 452, endPoint x: 374, endPoint y: 464, distance: 16.2
click at [374, 464] on div "0202060250 - Dosagem de Hormonio Tireoestimulante (Tsh)" at bounding box center [601, 456] width 1132 height 13
checkbox \(Tsh\) "true"
type input "TS"
checkbox \(Tsh\) "false"
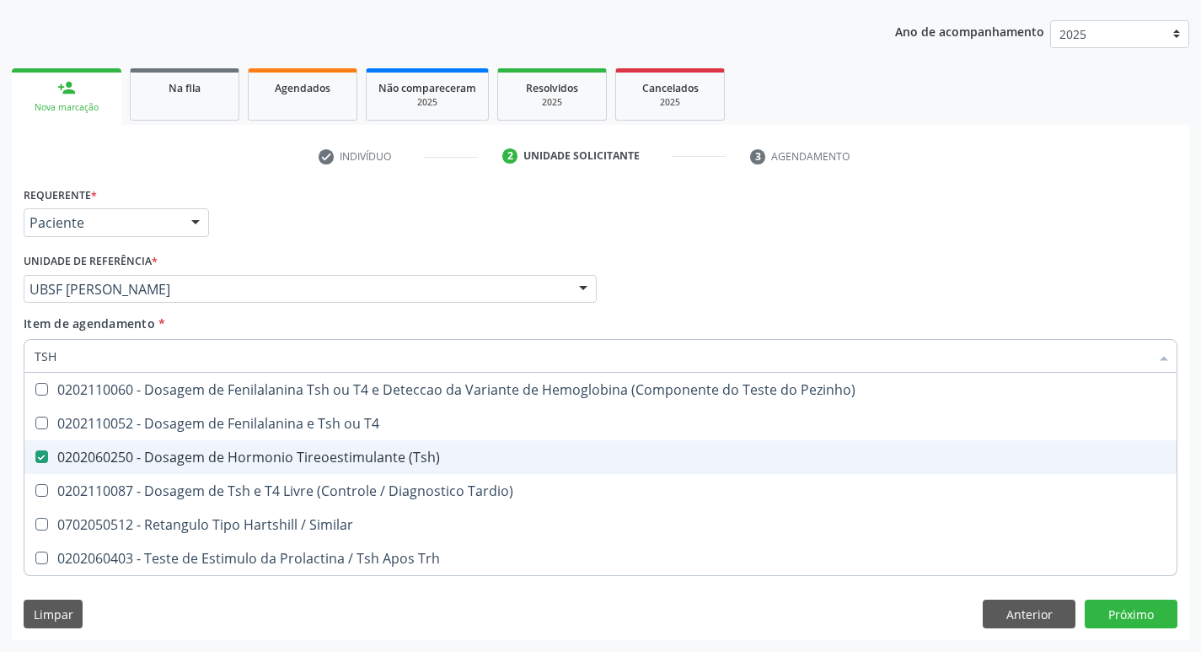
checkbox Tardio\) "true"
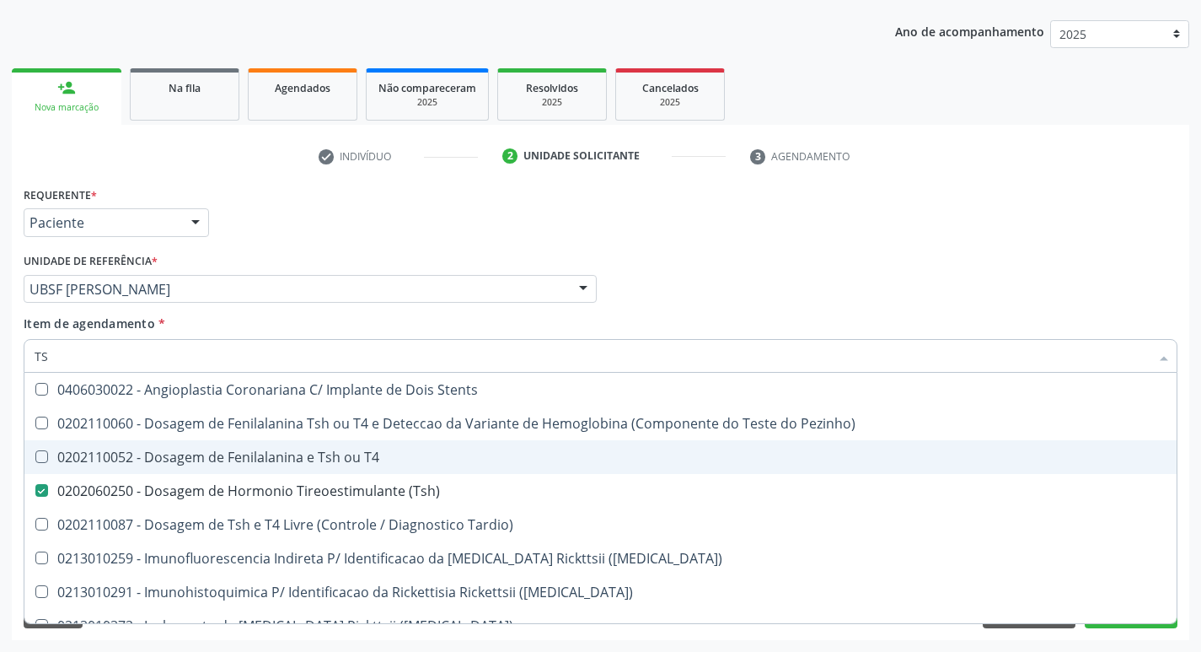
type input "T"
checkbox \(Tsh\) "false"
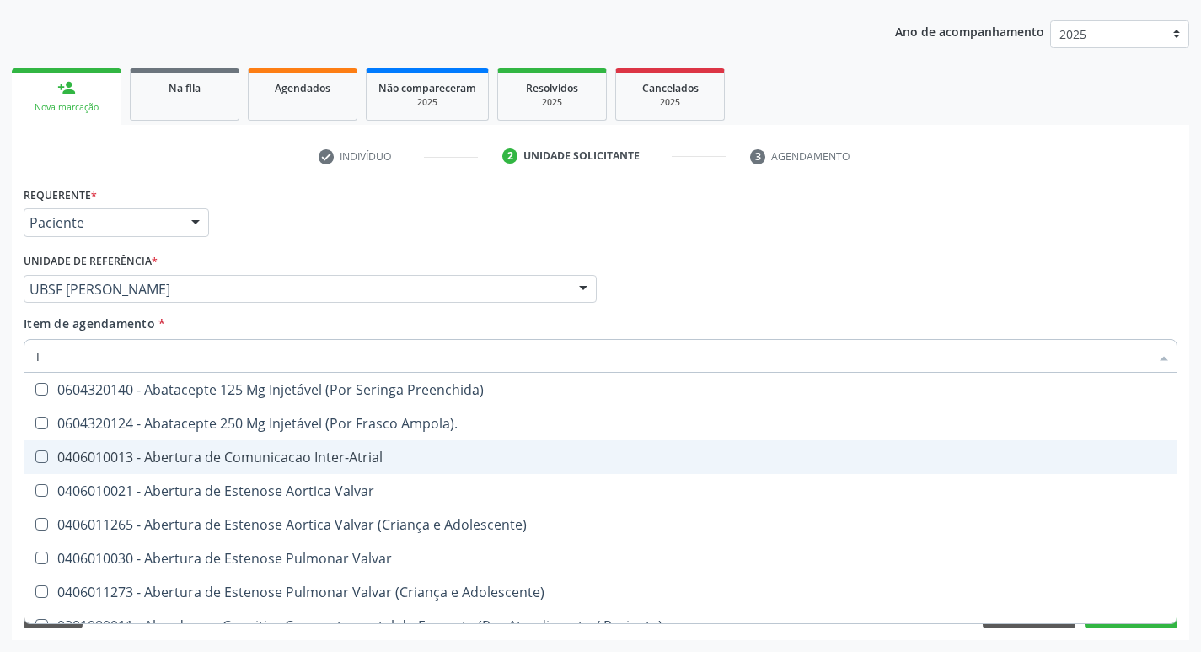
type input "T4"
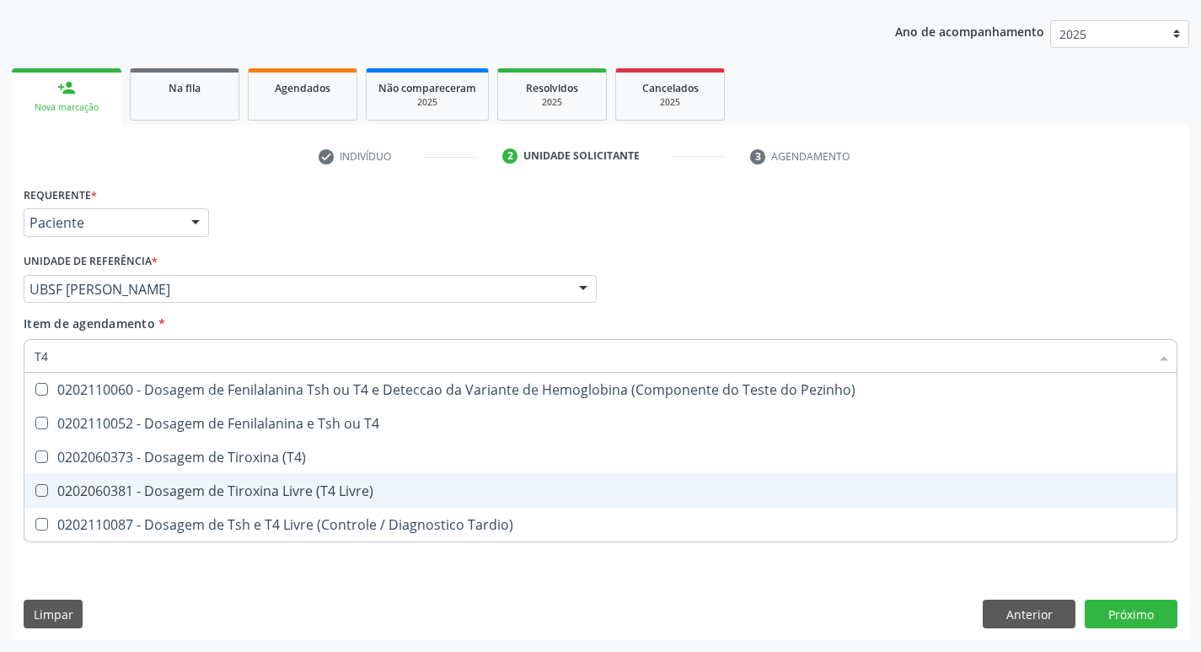
click at [377, 478] on span "0202060381 - Dosagem de Tiroxina Livre (T4 Livre)" at bounding box center [600, 491] width 1152 height 34
checkbox Livre\) "true"
type input "T"
checkbox Livre\) "false"
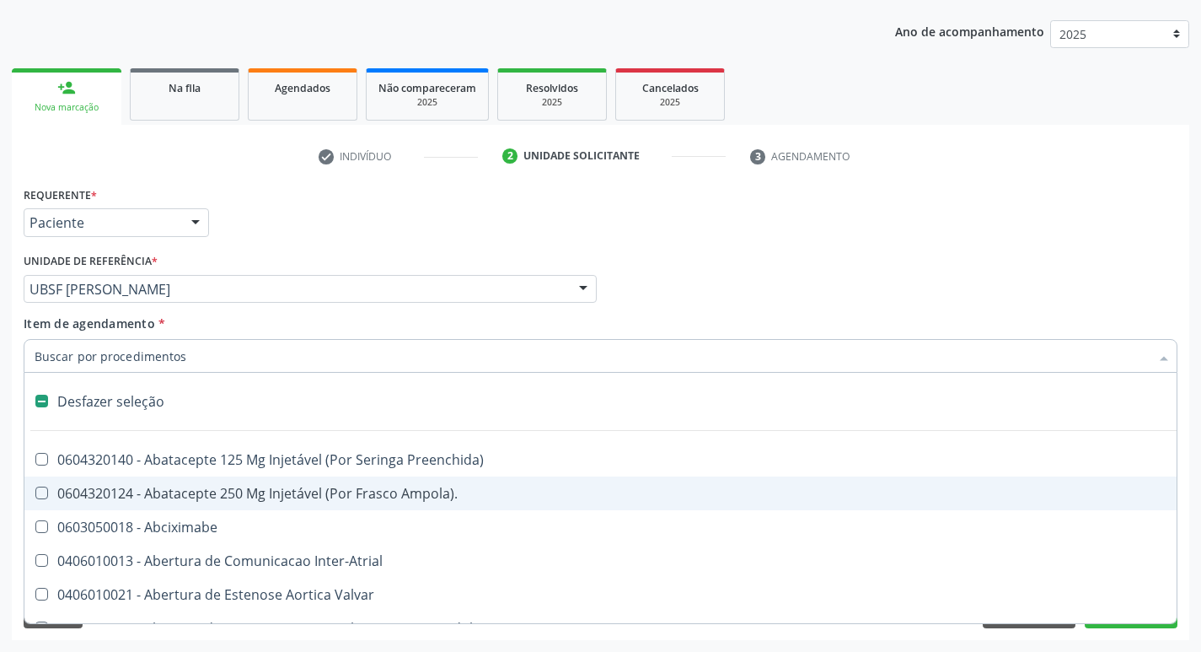
type input "V"
checkbox \(Unilateral\) "true"
checkbox Cornea "true"
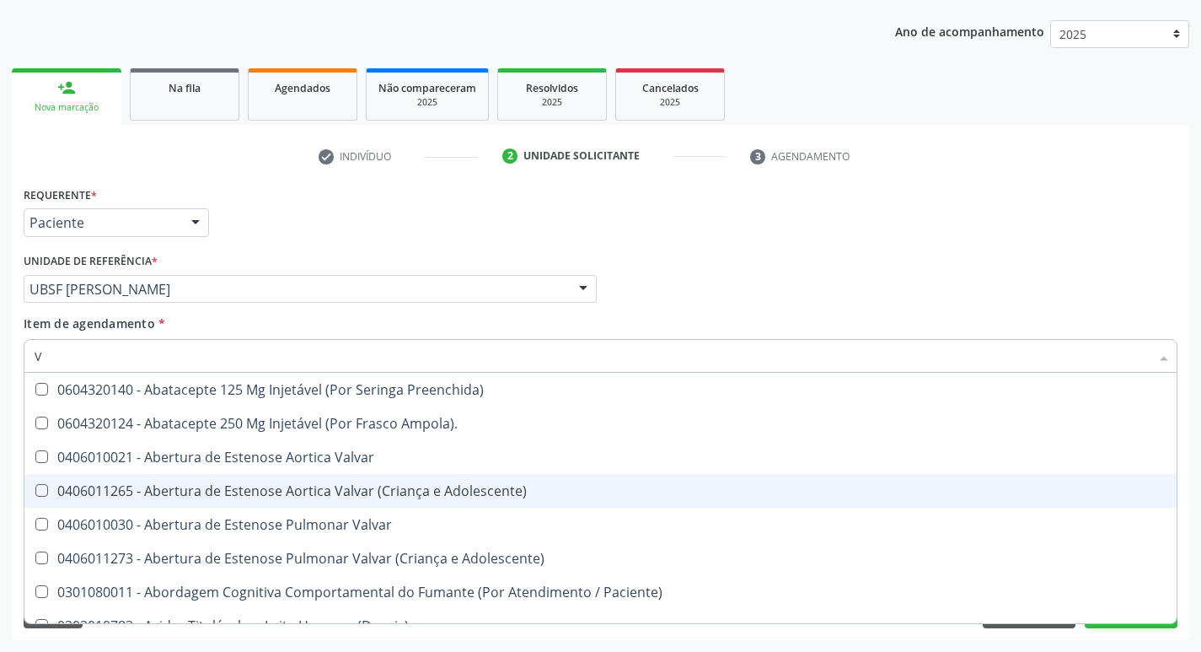
type input "VI"
checkbox Psicoterapia "true"
checkbox Livre\) "false"
checkbox \(Tgp\) "false"
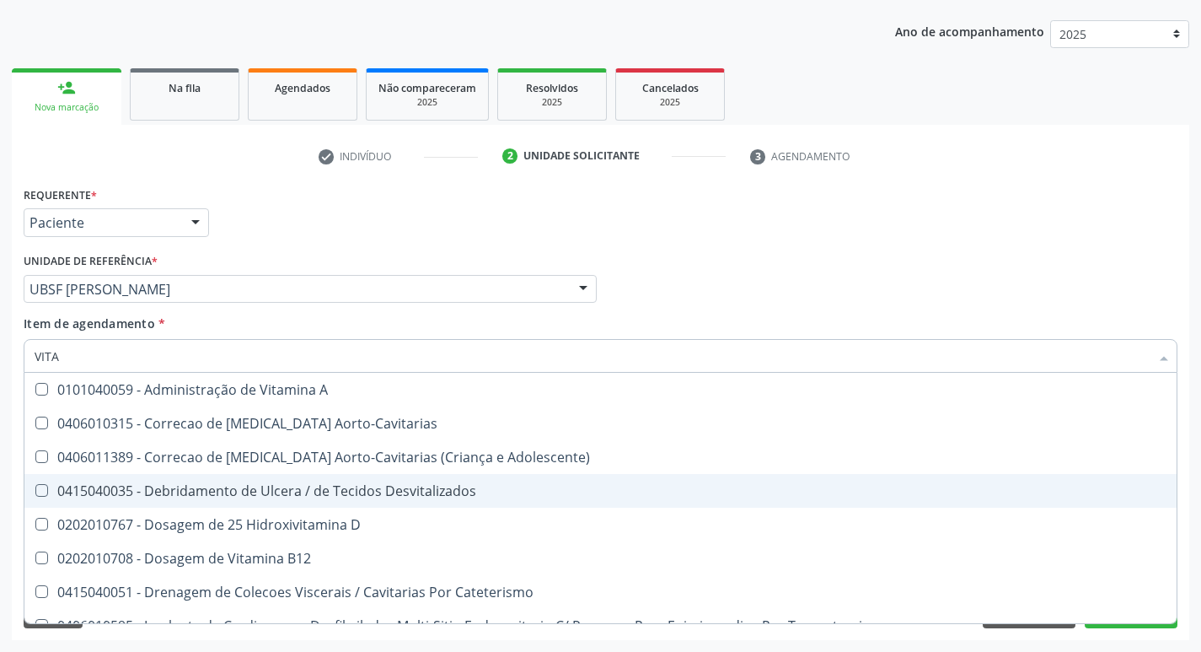
type input "VITAM"
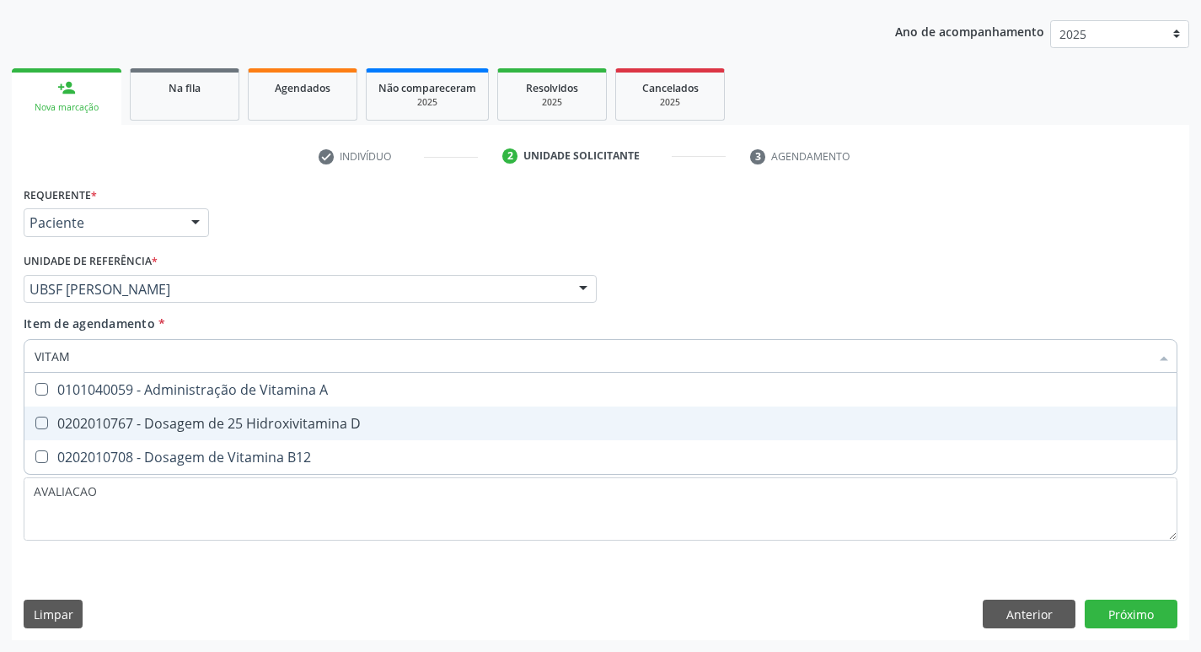
click at [349, 434] on span "0202010767 - Dosagem de 25 Hidroxivitamina D" at bounding box center [600, 423] width 1152 height 34
checkbox D "true"
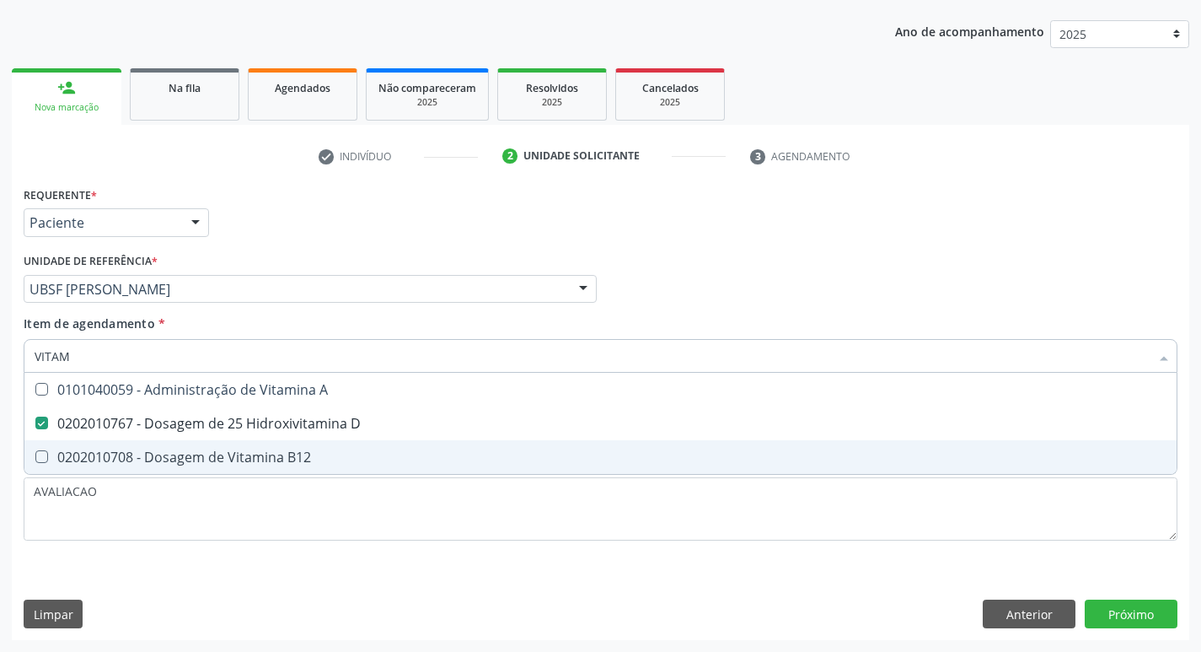
click at [351, 449] on span "0202010708 - Dosagem de Vitamina B12" at bounding box center [600, 457] width 1152 height 34
checkbox B12 "true"
type input "VITA"
checkbox D "false"
checkbox B12 "false"
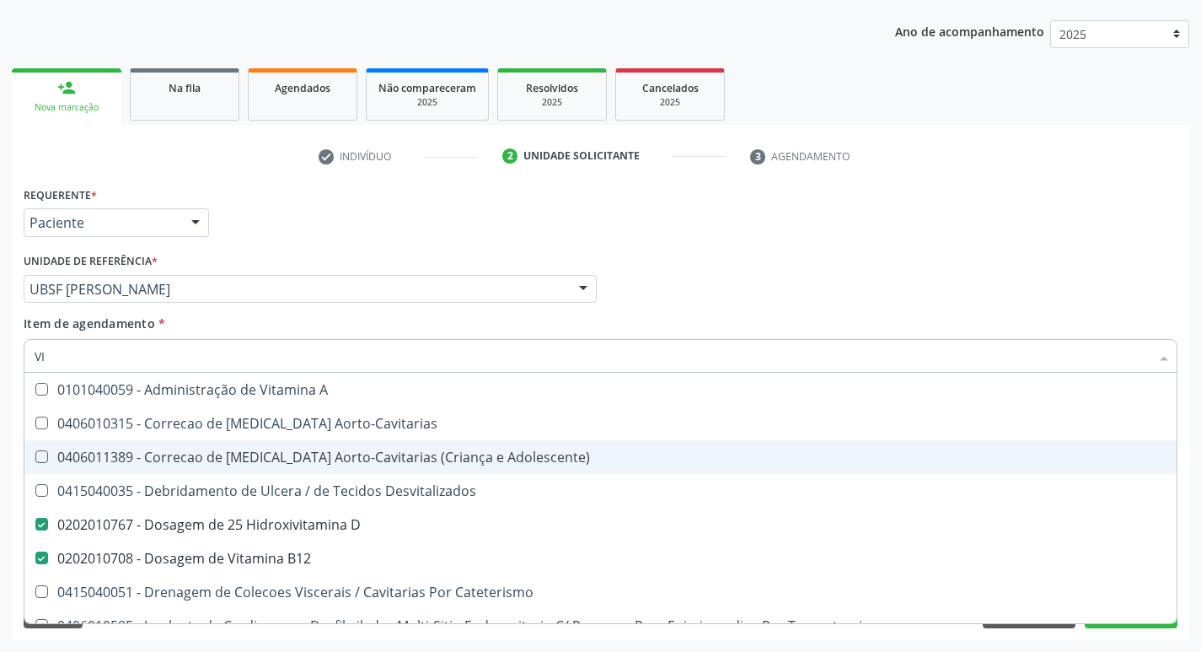
type input "V"
checkbox D "false"
checkbox B12 "false"
checkbox Cateterismo "false"
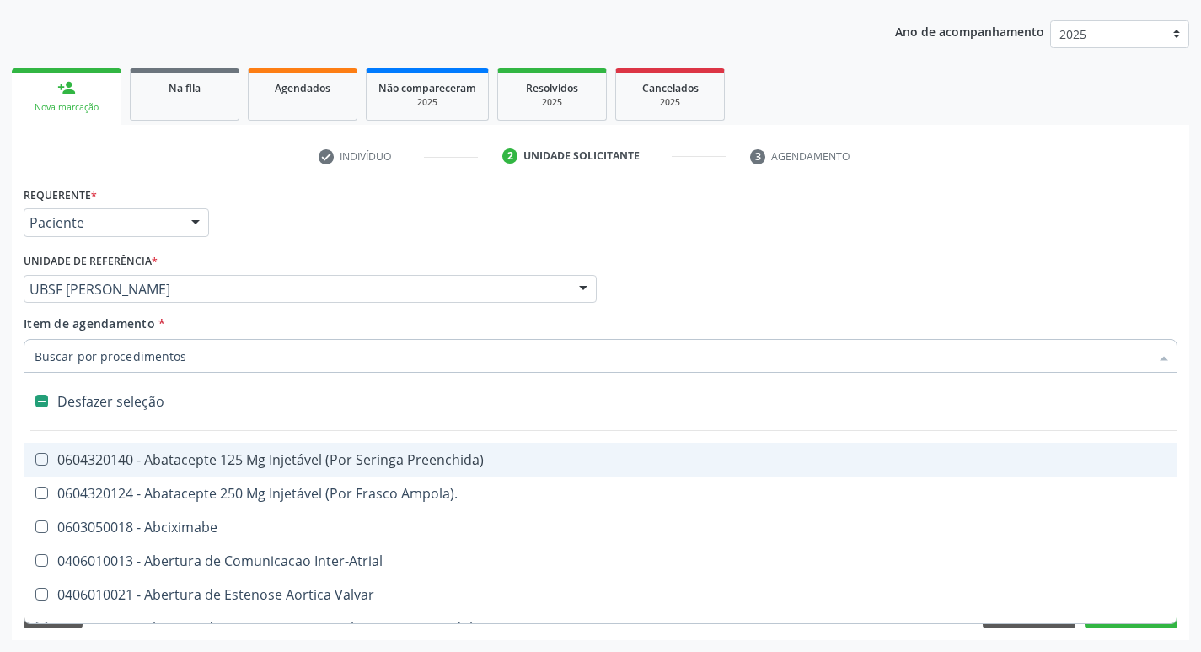
type input "2"
checkbox Total "true"
checkbox Monopolar "true"
checkbox Quadril "true"
checkbox Biologica "true"
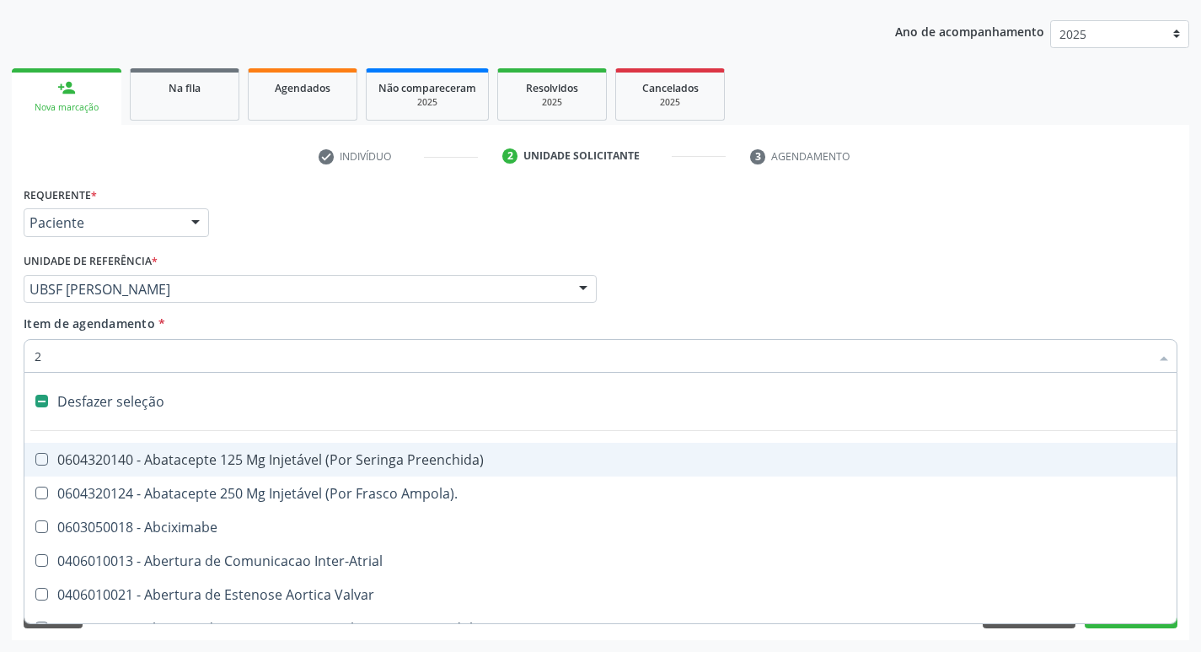
checkbox Coclear "true"
checkbox Internado "true"
checkbox Anos\) "true"
checkbox Congenita "true"
checkbox Adolescente\) "true"
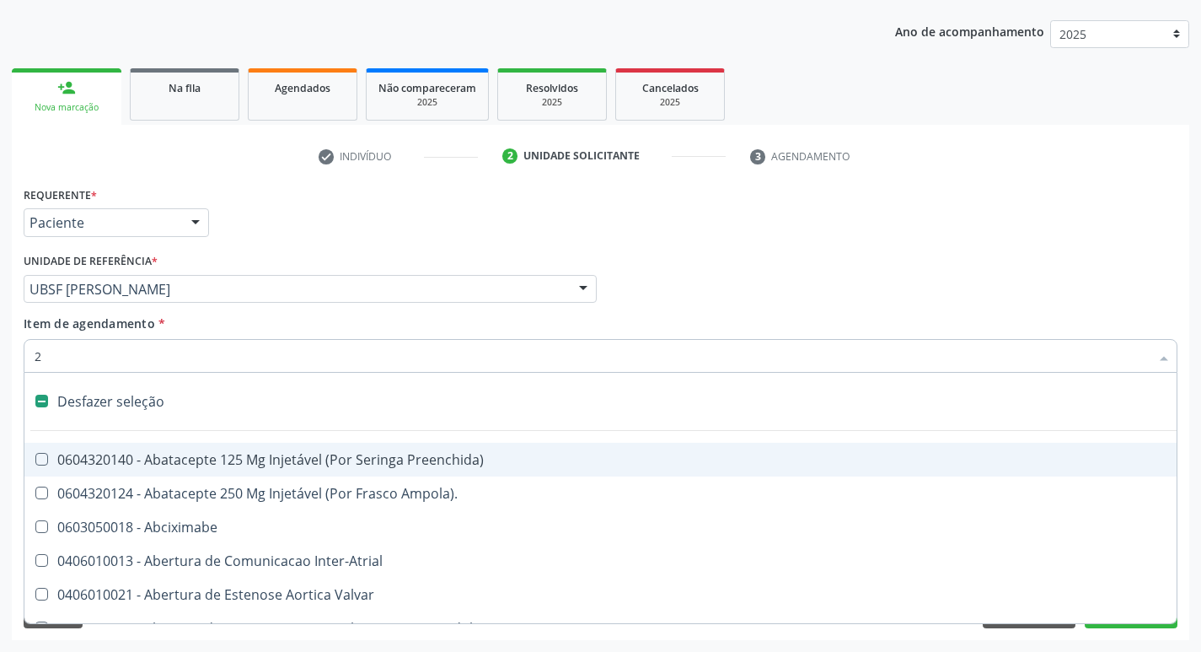
checkbox Aorto-Cavitarias "true"
checkbox Congenita "true"
checkbox Adolescente\) "true"
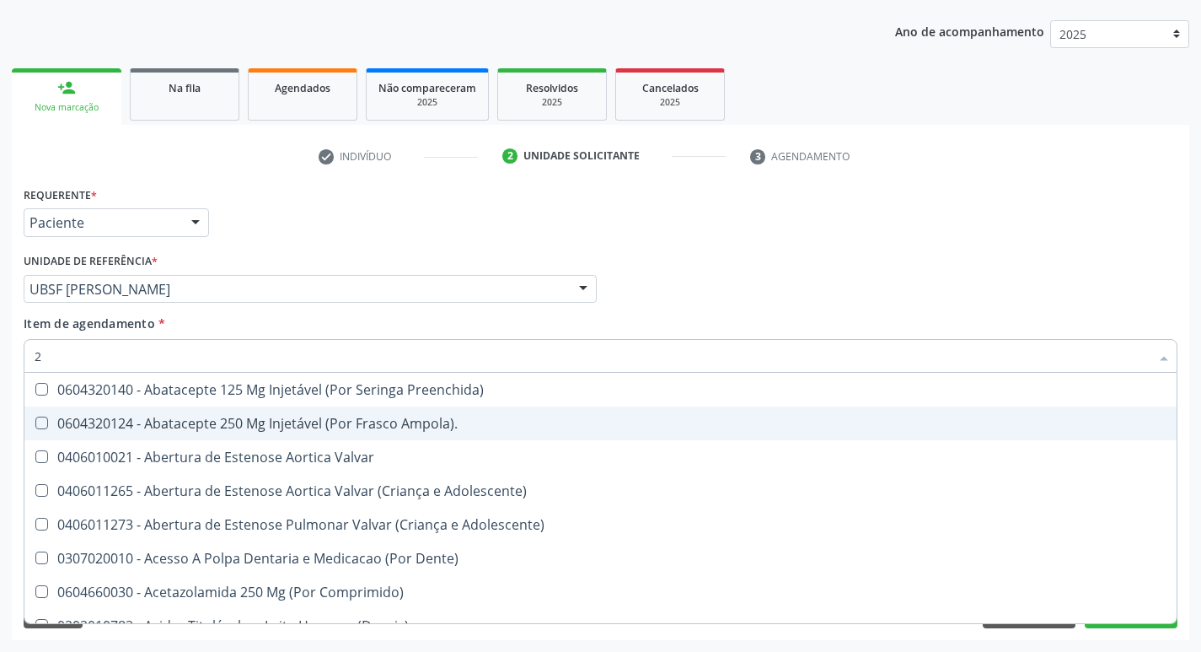
type input "20205001"
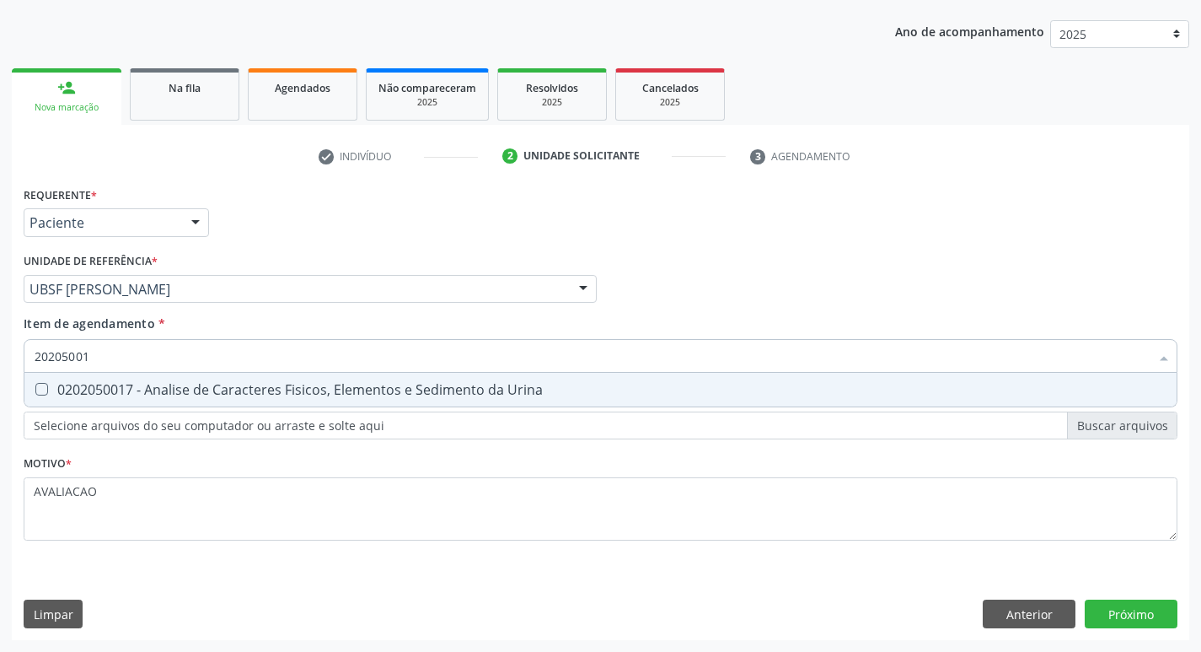
click at [266, 370] on input "20205001" at bounding box center [592, 356] width 1115 height 34
click at [284, 396] on div "0202050017 - Analise de Caracteres Fisicos, Elementos e Sedimento da Urina" at bounding box center [601, 389] width 1132 height 13
checkbox Urina "true"
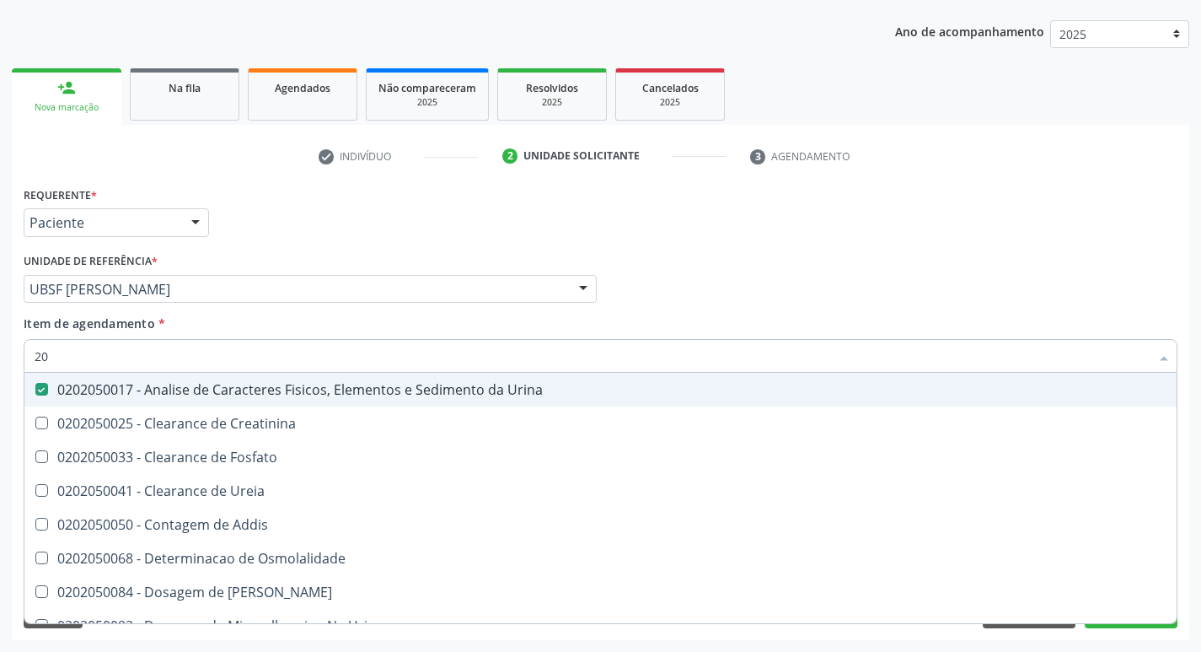
type input "2"
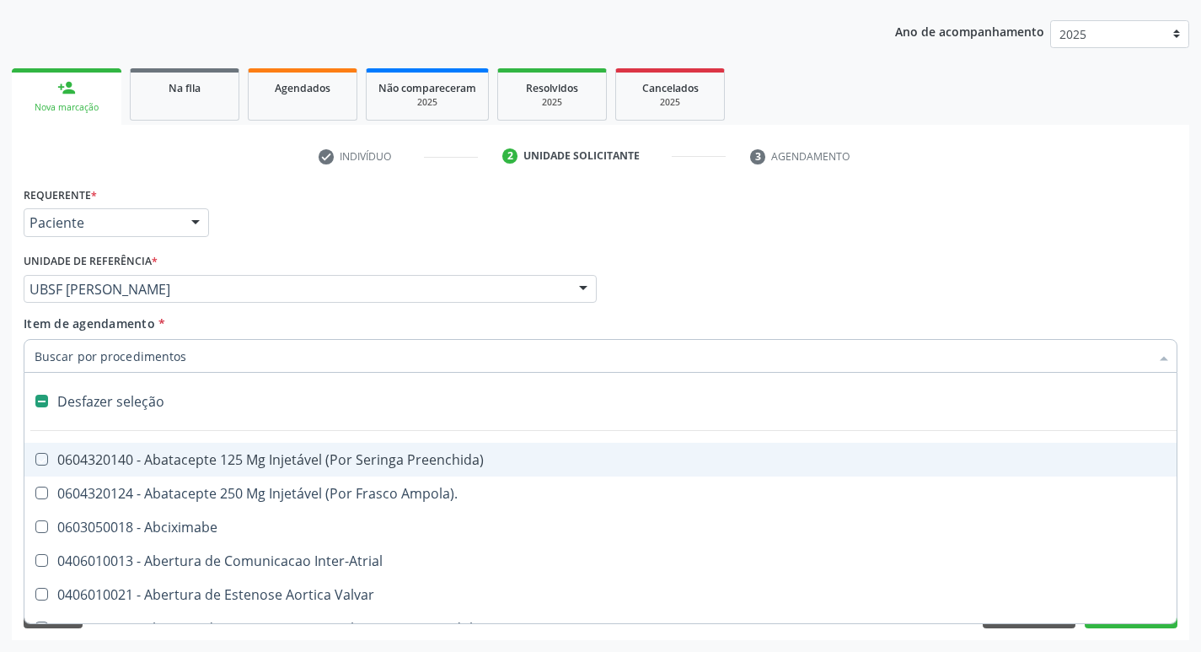
checkbox Preenchida\) "false"
checkbox Inter-Atrial "false"
type input "2"
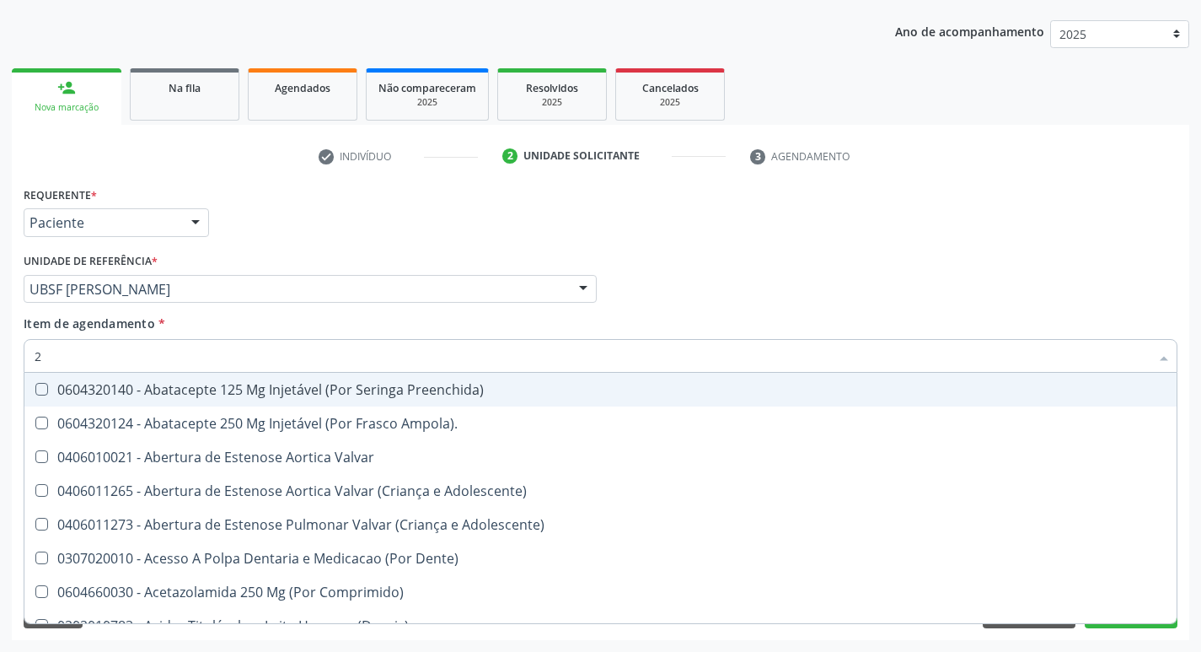
checkbox Urina "true"
checkbox Carotida "false"
checkbox D "true"
checkbox Hdl "true"
checkbox Ldl "true"
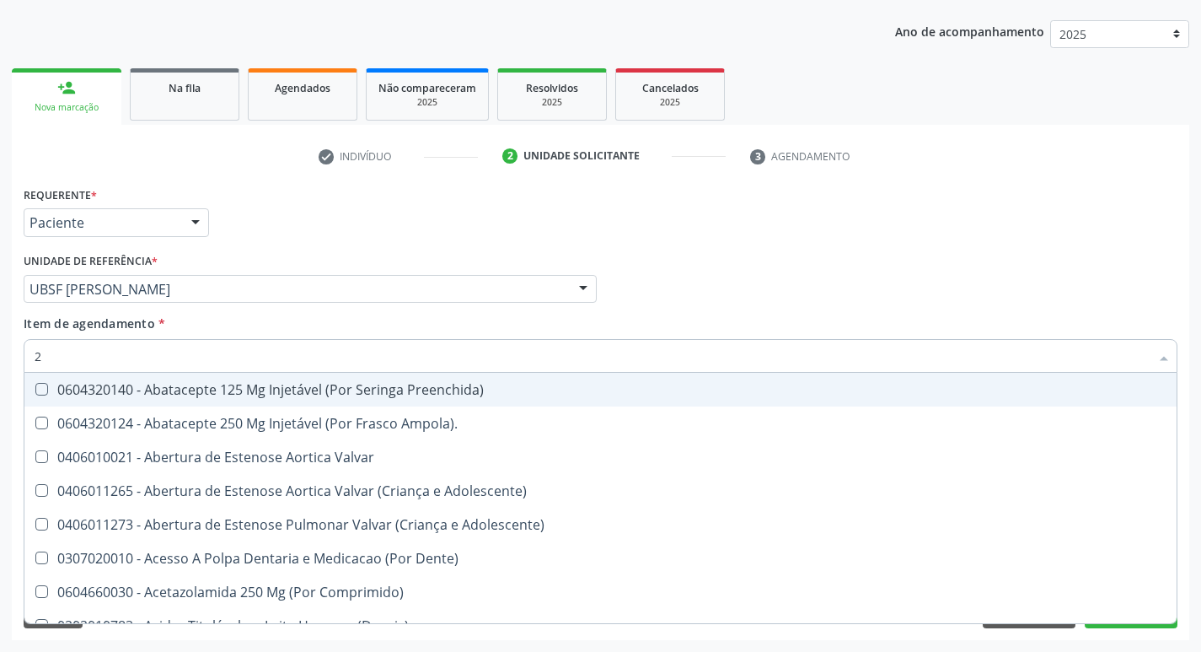
checkbox Creatinina "true"
checkbox Gt\) "true"
checkbox \(Tsh\) "true"
checkbox Livre\) "true"
checkbox \(Tgo\) "true"
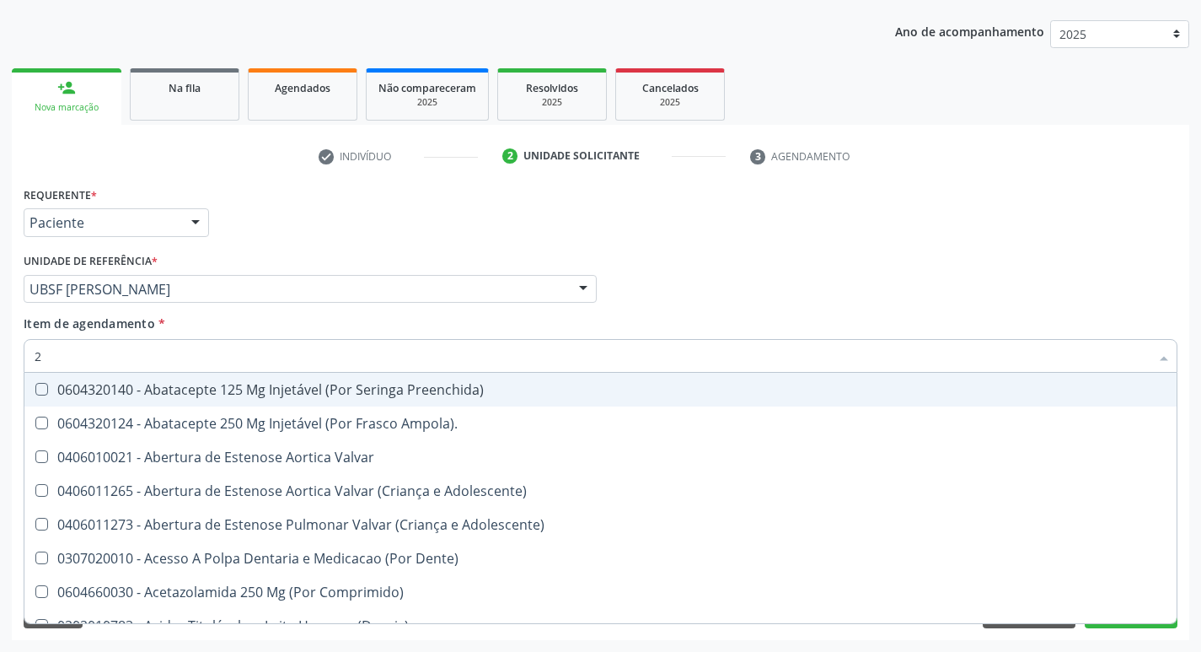
checkbox \(Tgp\) "true"
checkbox Triglicerideos "true"
checkbox Ureia "true"
checkbox B12 "true"
type input "20204003"
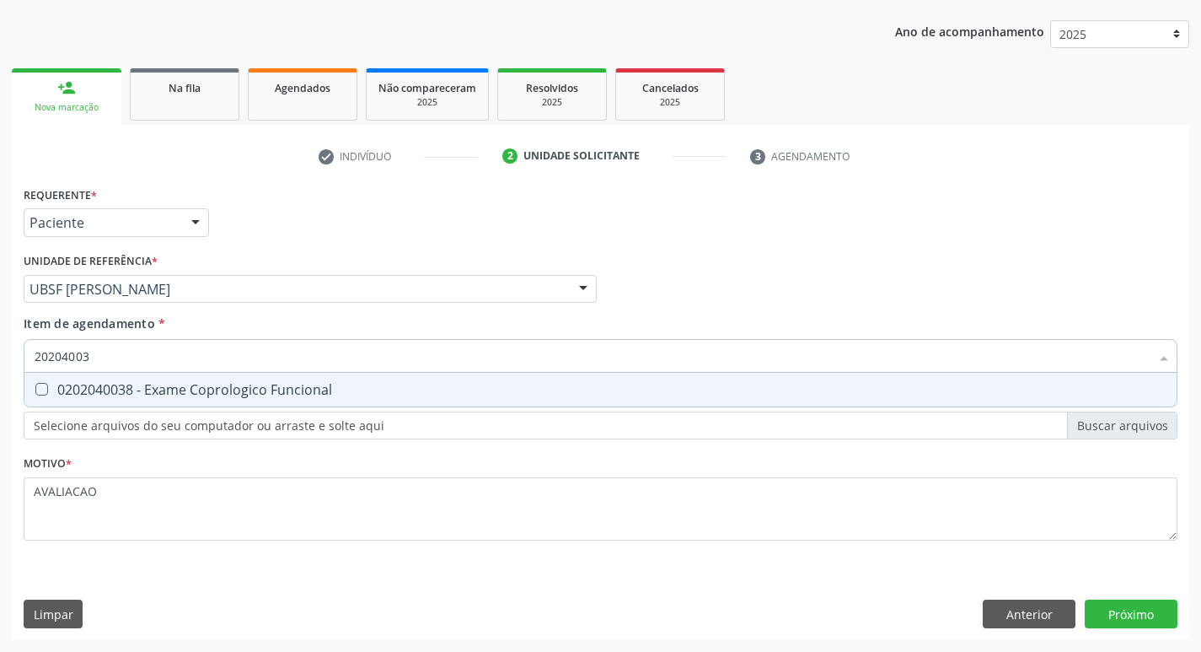
click at [255, 386] on div "0202040038 - Exame Coprologico Funcional" at bounding box center [601, 389] width 1132 height 13
checkbox Funcional "true"
click at [1135, 616] on div "Requerente * Paciente Profissional de Saúde Paciente Nenhum resultado encontrad…" at bounding box center [601, 411] width 1178 height 458
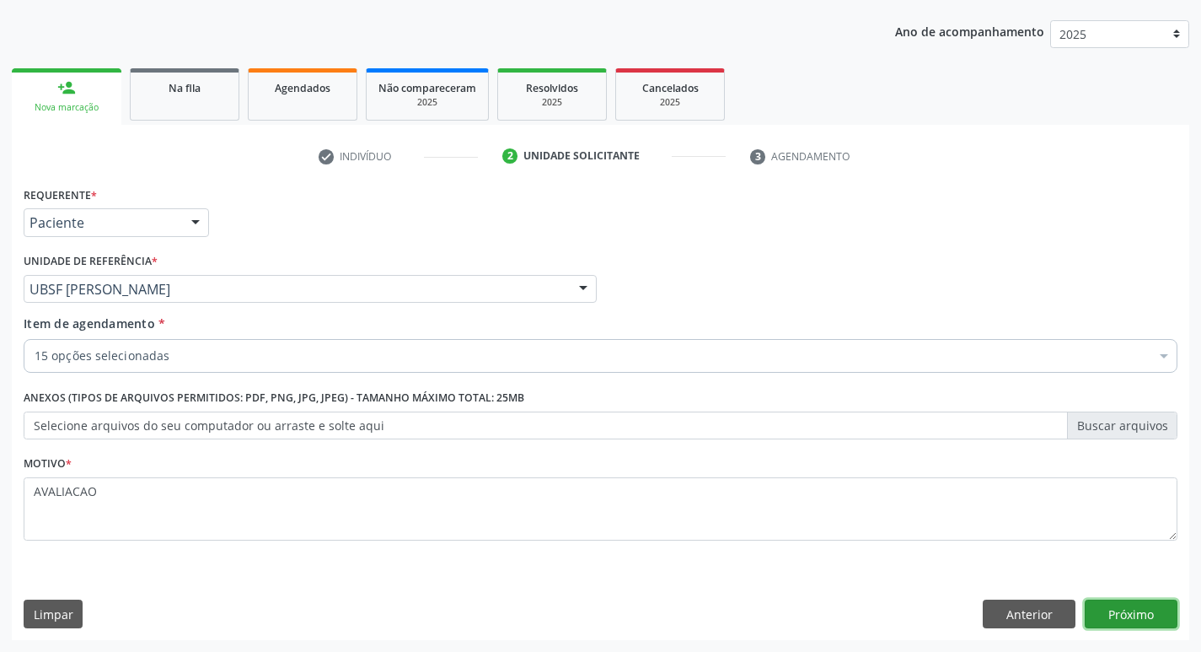
click at [1135, 609] on button "Próximo" at bounding box center [1131, 613] width 93 height 29
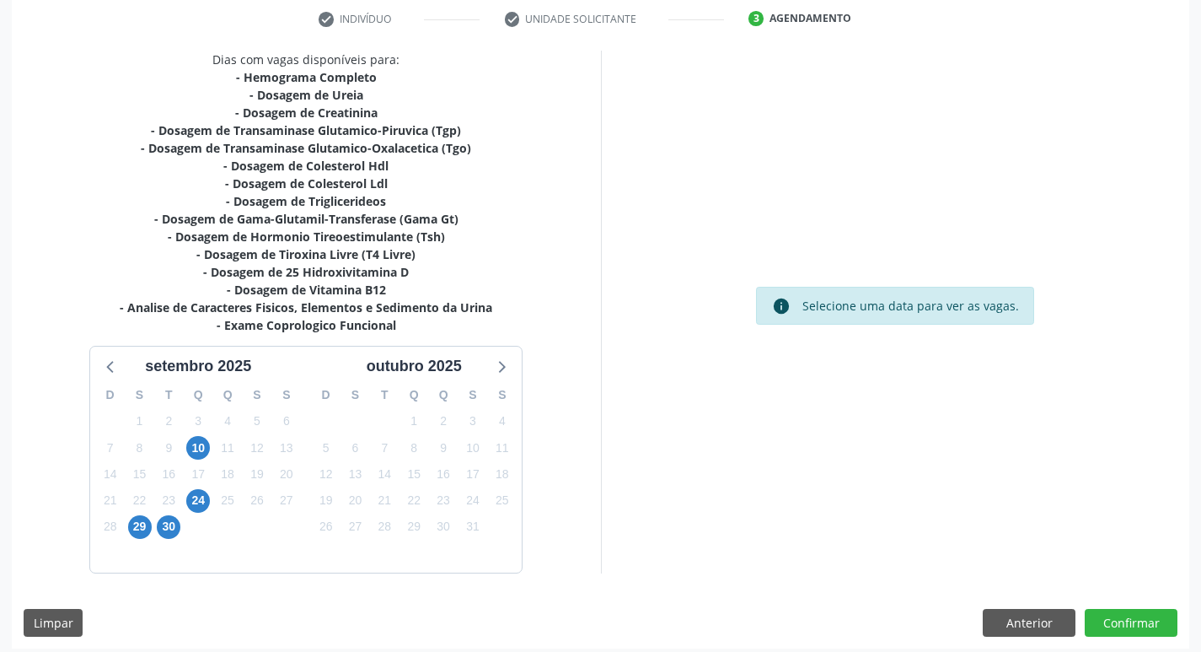
scroll to position [330, 0]
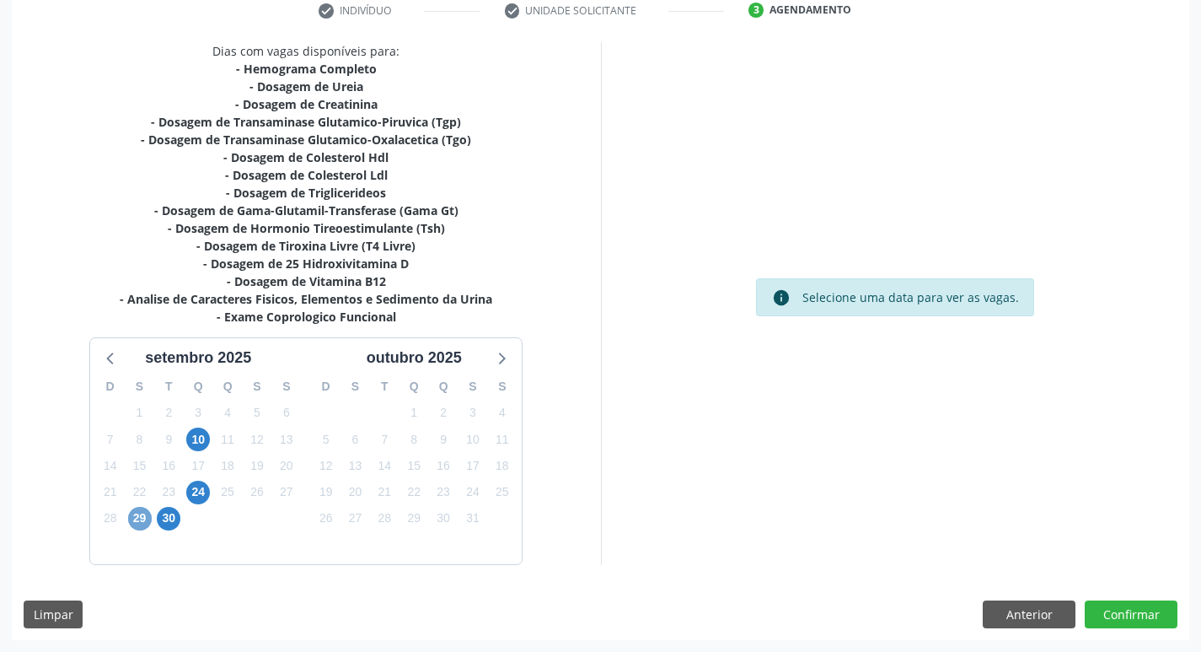
click at [137, 518] on span "29" at bounding box center [140, 519] width 24 height 24
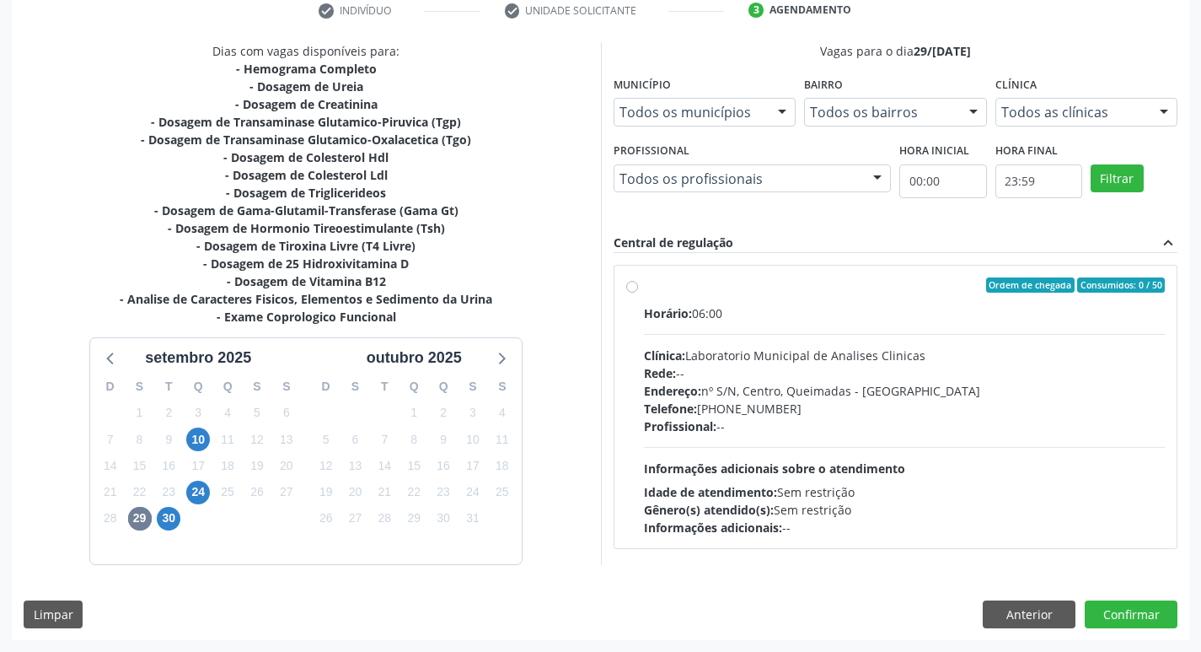
click at [768, 387] on div "Endereço: nº S/N, Centro, Queimadas - [GEOGRAPHIC_DATA]" at bounding box center [905, 391] width 522 height 18
click at [638, 293] on input "Ordem de chegada Consumidos: 0 / 50 Horário: 06:00 Clínica: Laboratorio Municip…" at bounding box center [632, 284] width 12 height 15
radio input "true"
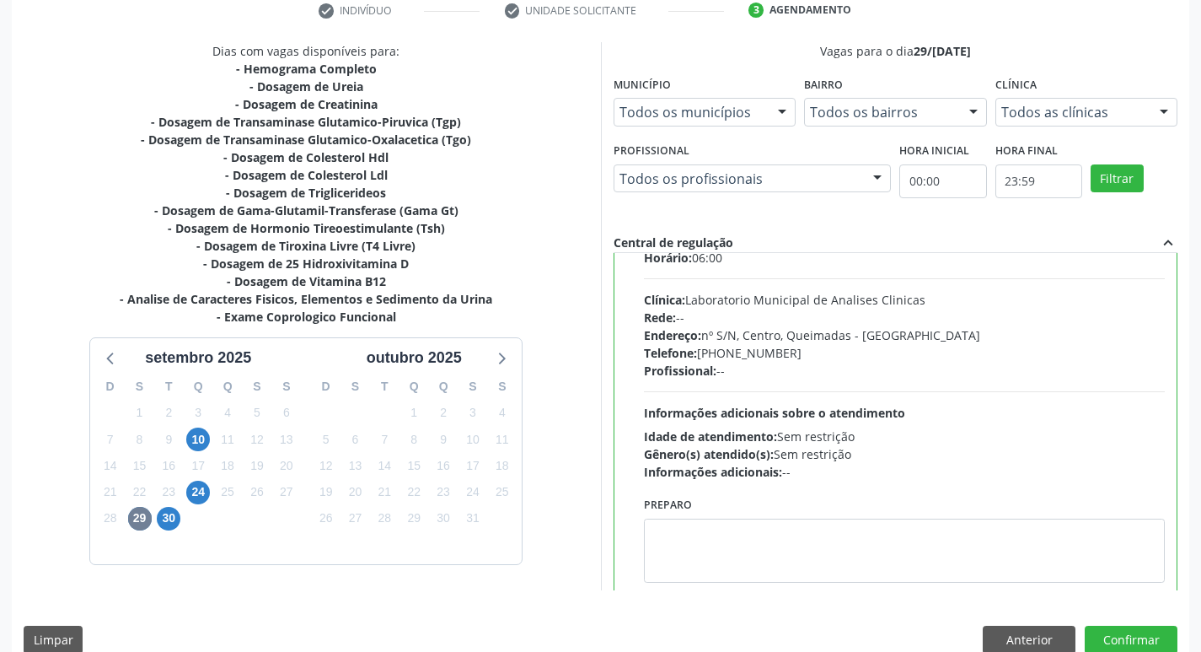
scroll to position [83, 0]
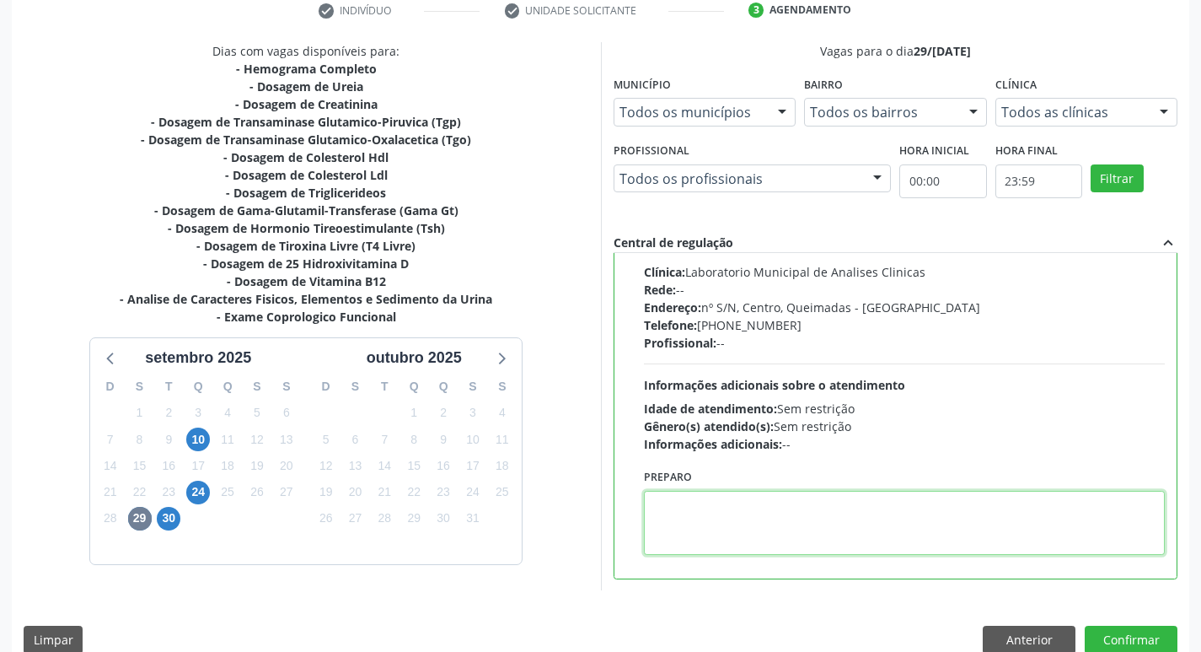
click at [744, 530] on textarea at bounding box center [905, 523] width 522 height 64
paste textarea "IR EM [GEOGRAPHIC_DATA]"
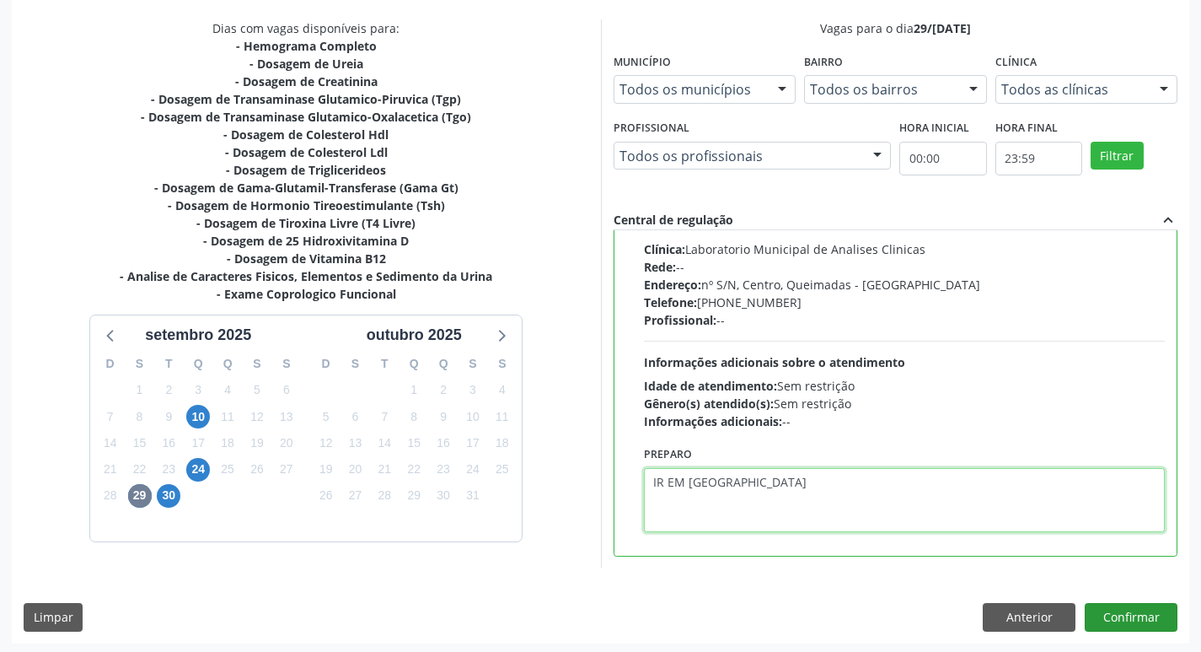
scroll to position [356, 0]
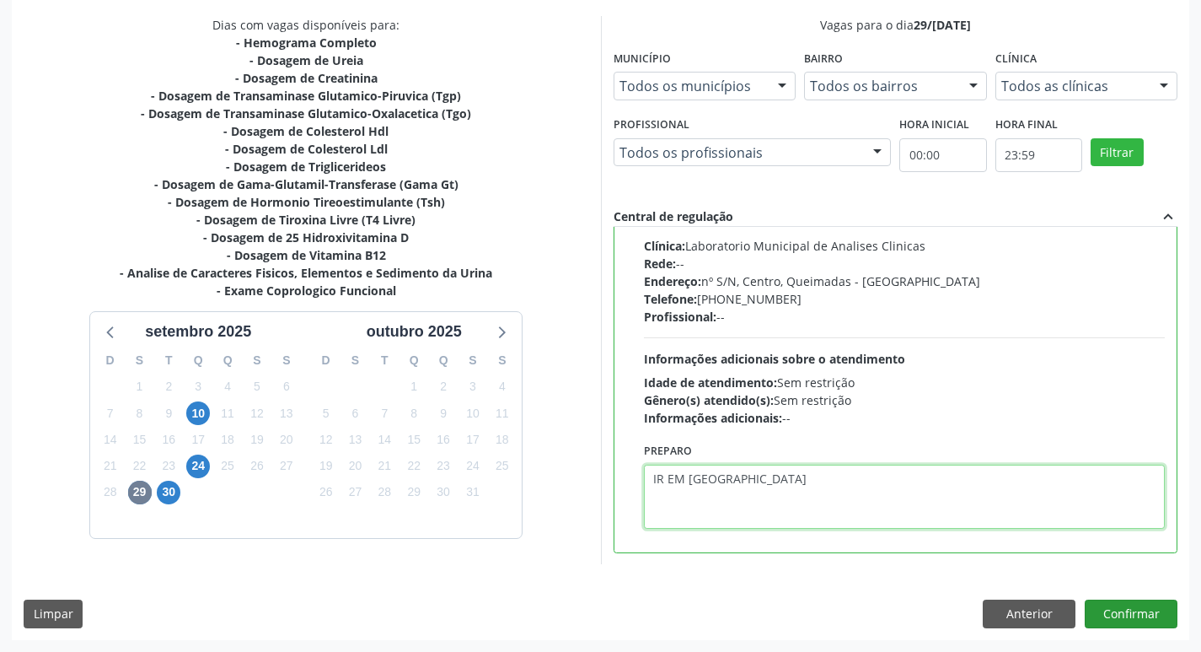
type textarea "IR EM [GEOGRAPHIC_DATA]"
click at [1113, 613] on button "Confirmar" at bounding box center [1131, 613] width 93 height 29
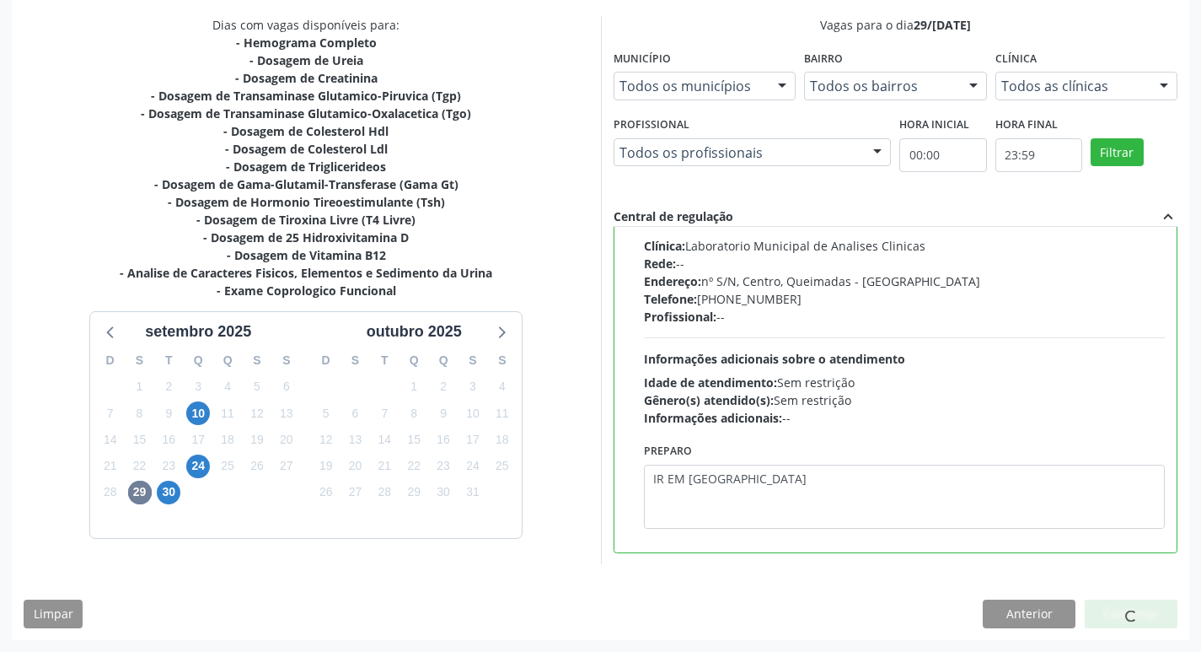
drag, startPoint x: 674, startPoint y: 405, endPoint x: 596, endPoint y: 404, distance: 78.4
drag, startPoint x: 596, startPoint y: 404, endPoint x: 611, endPoint y: 498, distance: 95.6
click at [611, 498] on div "Vagas para o dia [DATE] Município Todos os municípios Todos os municípios [GEOG…" at bounding box center [895, 290] width 589 height 548
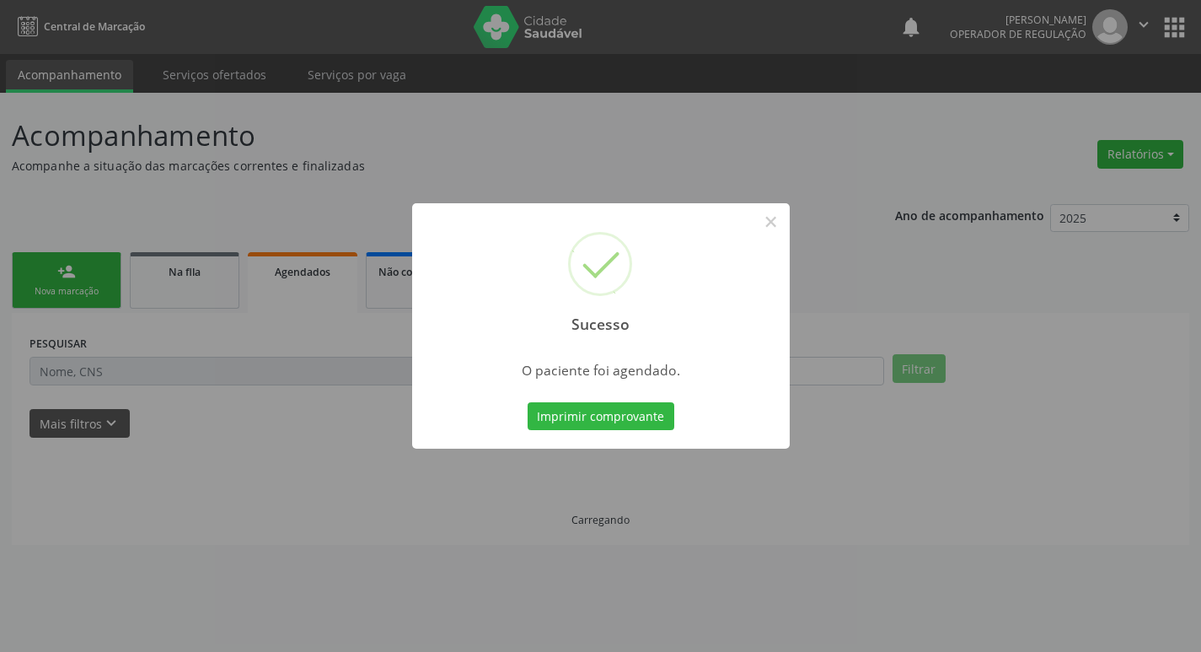
scroll to position [0, 0]
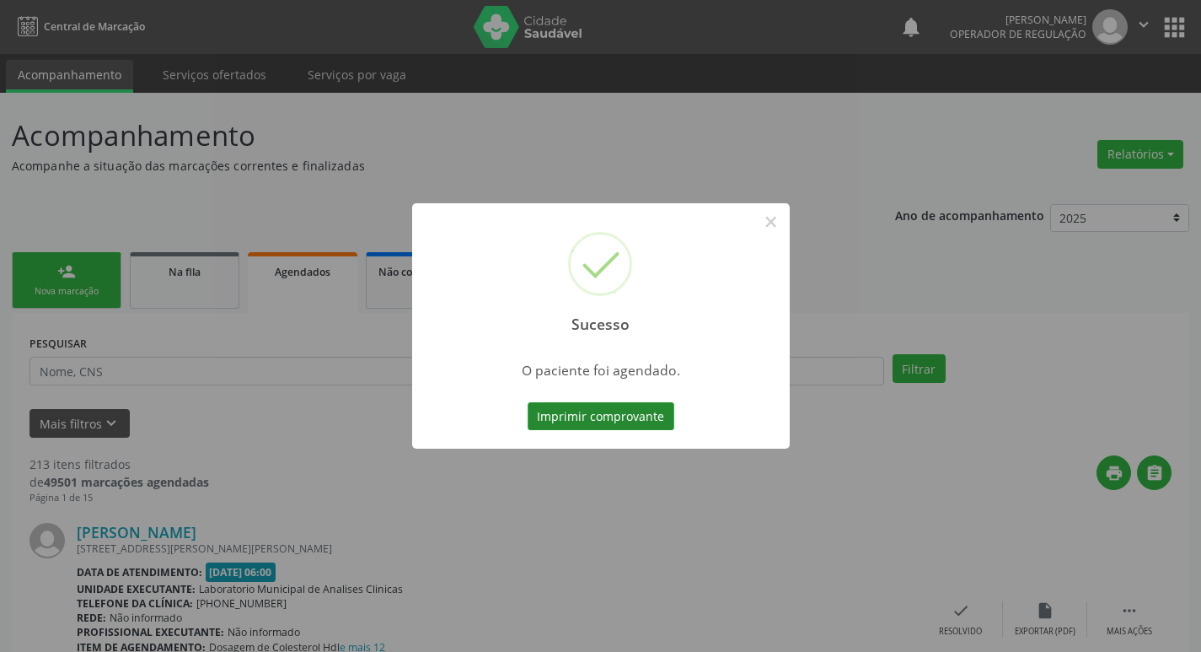
click at [594, 417] on button "Imprimir comprovante" at bounding box center [601, 416] width 147 height 29
